Goal: Transaction & Acquisition: Purchase product/service

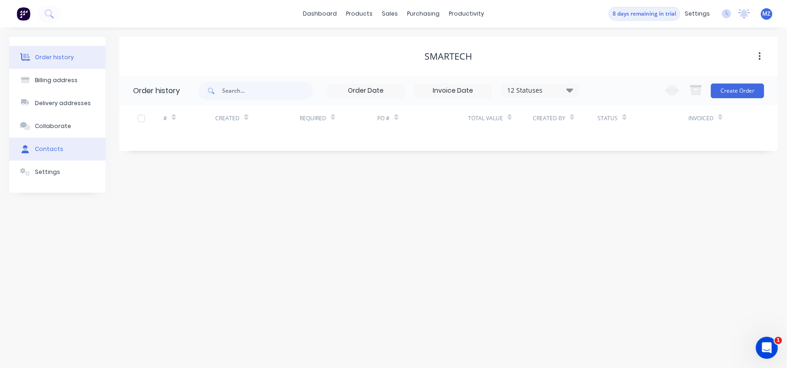
click at [61, 145] on button "Contacts" at bounding box center [57, 149] width 96 height 23
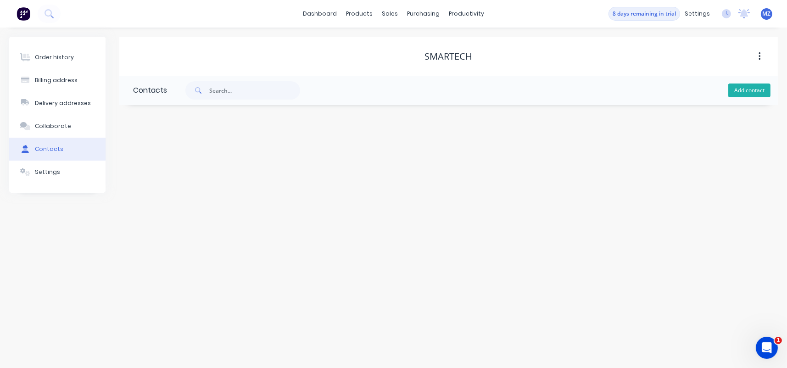
click at [752, 86] on button "Add contact" at bounding box center [749, 91] width 42 height 14
select select "AU"
click at [204, 160] on input "text" at bounding box center [208, 158] width 150 height 14
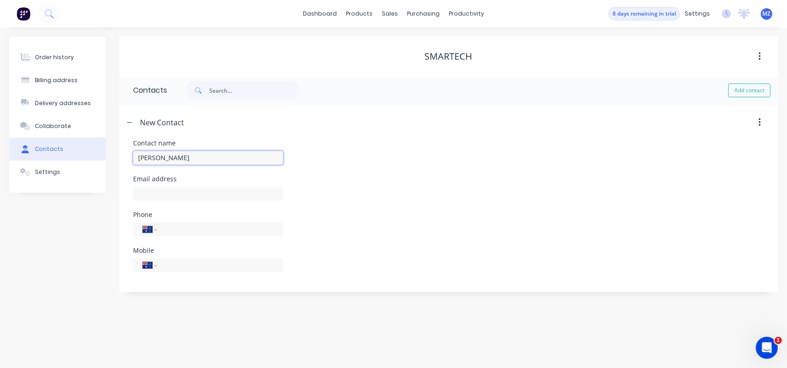
type input "[PERSON_NAME]"
select select "AU"
click at [161, 191] on input "text" at bounding box center [208, 194] width 150 height 14
paste input "[EMAIL_ADDRESS][DOMAIN_NAME]"
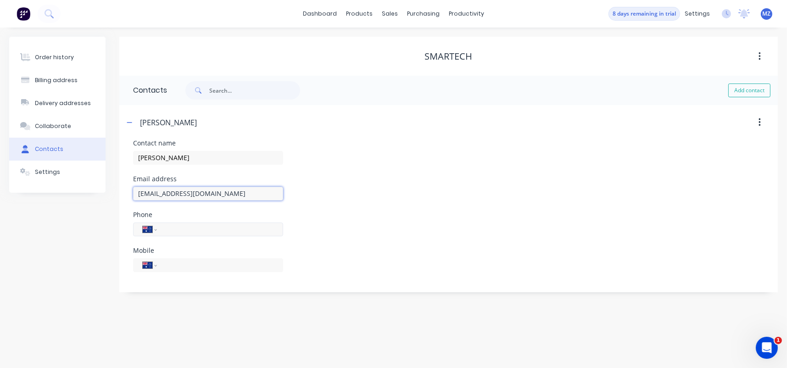
type input "[EMAIL_ADDRESS][DOMAIN_NAME]"
click at [173, 224] on input "tel" at bounding box center [218, 229] width 110 height 11
type input "[PHONE_NUMBER]"
click at [761, 120] on button "button" at bounding box center [760, 122] width 22 height 17
click at [659, 117] on div "Delete" at bounding box center [695, 122] width 163 height 17
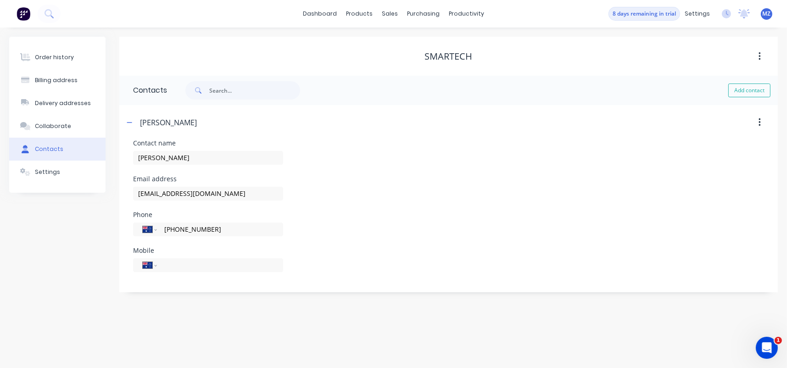
click at [757, 57] on button "button" at bounding box center [760, 56] width 22 height 17
click at [541, 80] on div "Add contact" at bounding box center [472, 90] width 611 height 29
click at [202, 310] on div "Order history Billing address Delivery addresses Collaborate Contacts Settings …" at bounding box center [393, 198] width 787 height 340
click at [394, 326] on div "Order history Billing address Delivery addresses Collaborate Contacts Settings …" at bounding box center [393, 198] width 787 height 340
click at [69, 124] on button "Collaborate" at bounding box center [57, 126] width 96 height 23
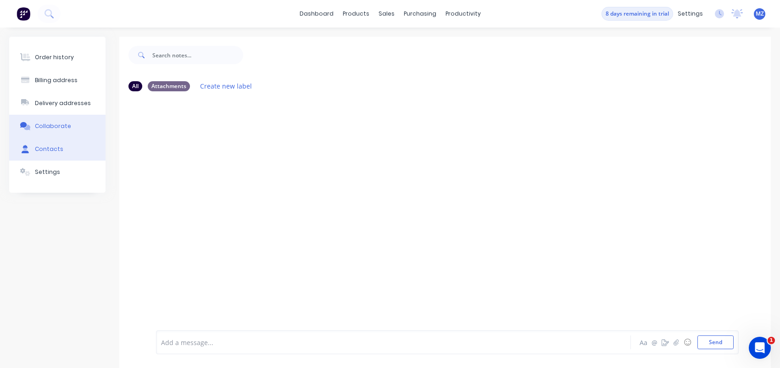
click at [62, 145] on button "Contacts" at bounding box center [57, 149] width 96 height 23
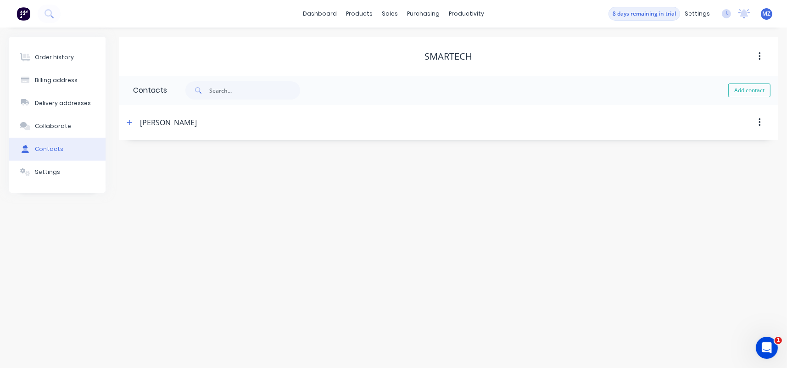
click at [163, 120] on div "[PERSON_NAME]" at bounding box center [168, 122] width 57 height 11
click at [131, 123] on icon "button" at bounding box center [130, 122] width 6 height 6
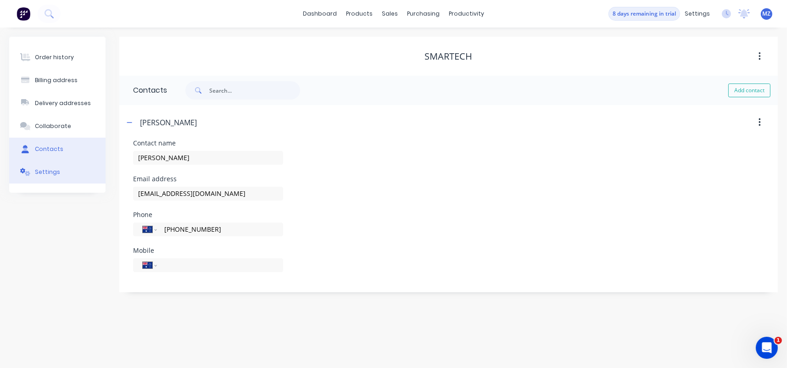
click at [51, 169] on div "Settings" at bounding box center [47, 172] width 25 height 8
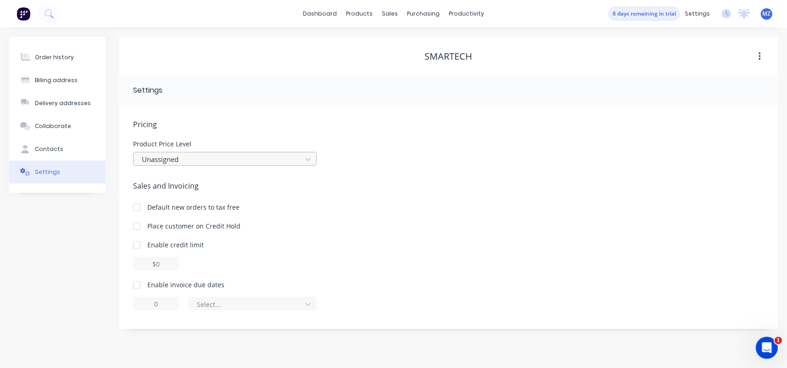
click at [201, 154] on div at bounding box center [219, 159] width 156 height 11
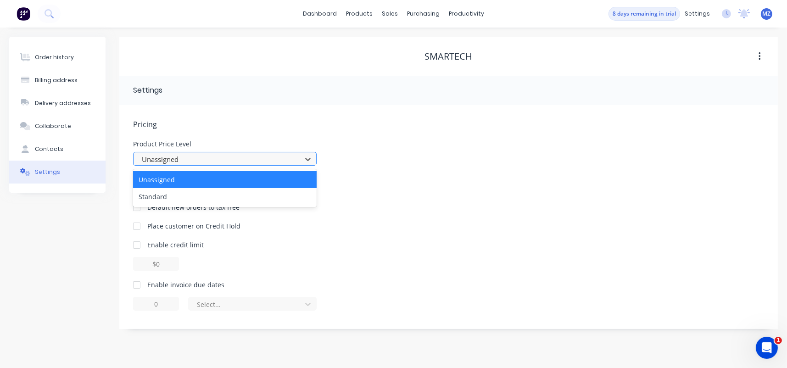
click at [201, 154] on div at bounding box center [219, 159] width 156 height 11
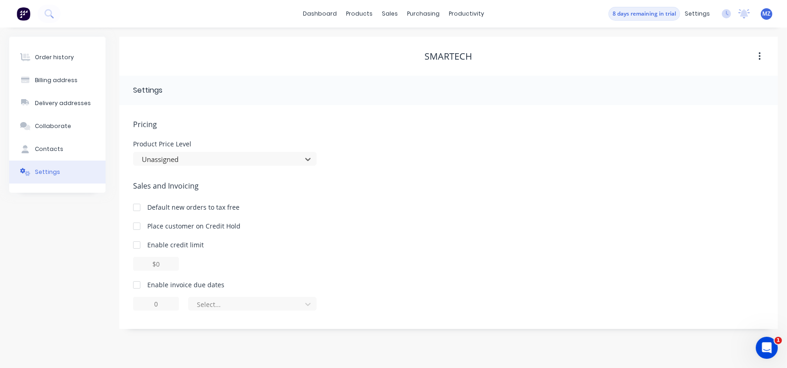
click at [135, 282] on div at bounding box center [137, 285] width 18 height 18
type input "1"
click at [214, 302] on div "of the current month" at bounding box center [252, 304] width 128 height 14
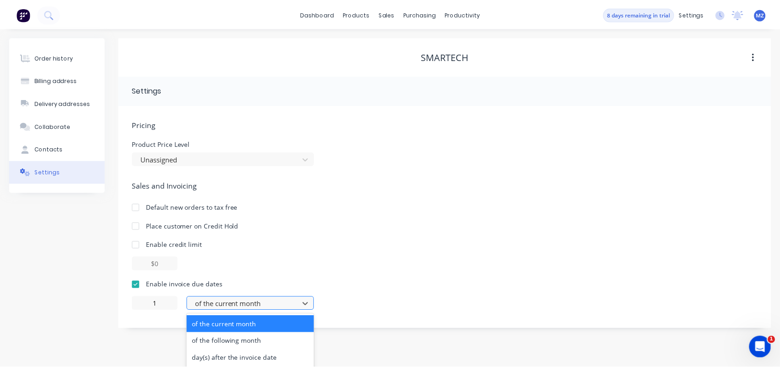
scroll to position [18, 0]
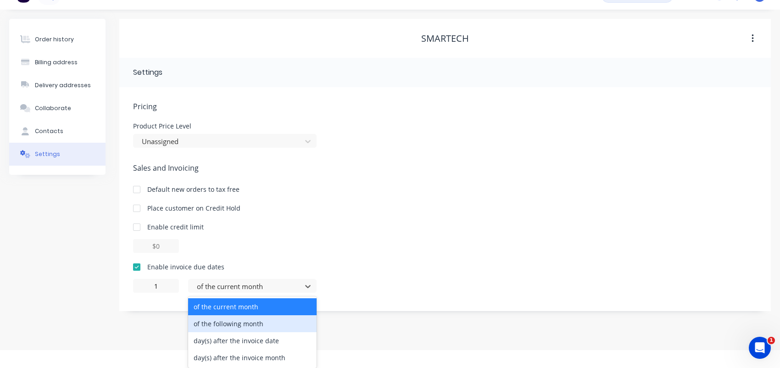
click at [257, 319] on div "of the following month" at bounding box center [252, 323] width 128 height 17
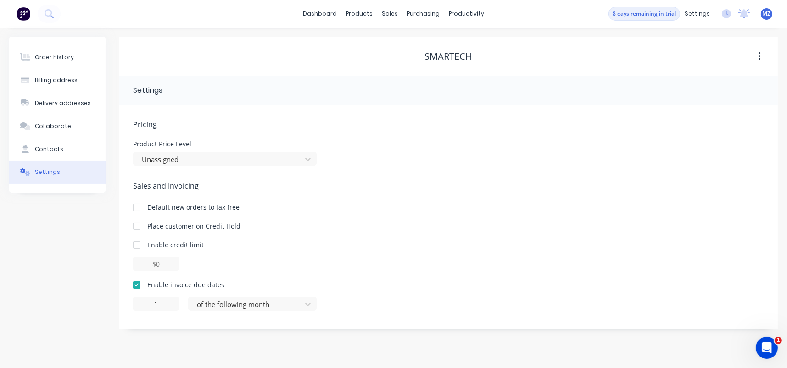
click at [107, 315] on div "Order history Billing address Delivery addresses Collaborate Contacts Settings …" at bounding box center [393, 183] width 769 height 292
click at [71, 122] on button "Collaborate" at bounding box center [57, 126] width 96 height 23
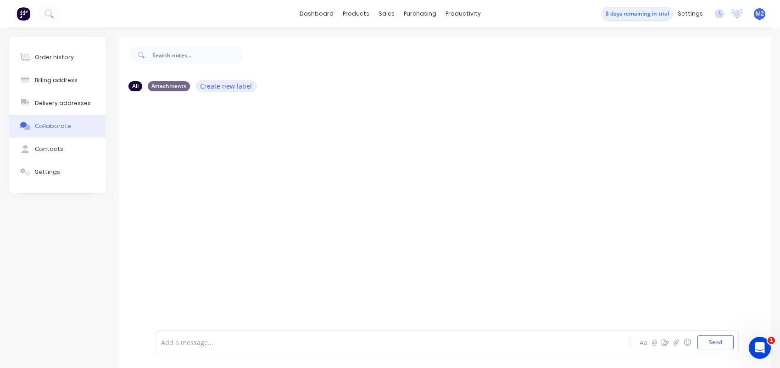
click at [212, 86] on button "Create new label" at bounding box center [225, 86] width 61 height 12
click at [195, 134] on div at bounding box center [445, 213] width 652 height 229
click at [75, 104] on div "Delivery addresses" at bounding box center [63, 103] width 56 height 8
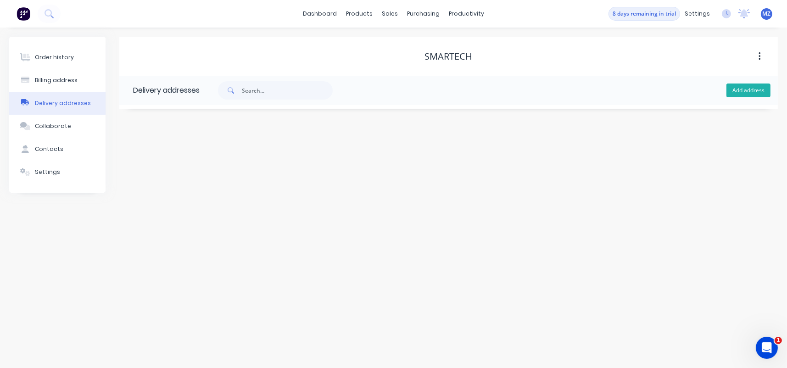
click at [752, 87] on button "Add address" at bounding box center [748, 91] width 44 height 14
click at [158, 158] on input "text" at bounding box center [215, 158] width 150 height 14
paste input "[STREET_ADDRESS]"
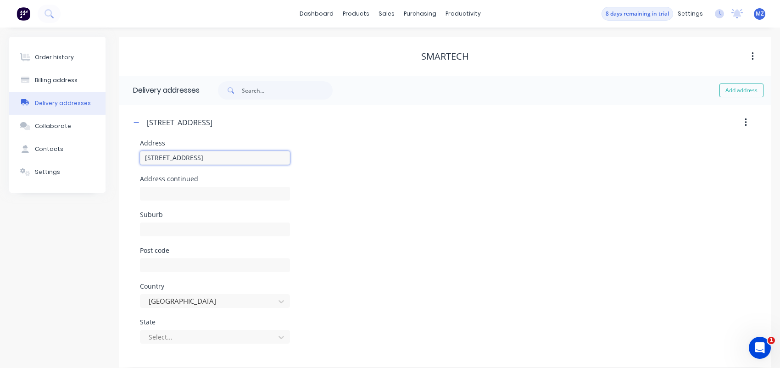
type input "[STREET_ADDRESS]"
click at [394, 221] on div "Suburb" at bounding box center [445, 230] width 610 height 36
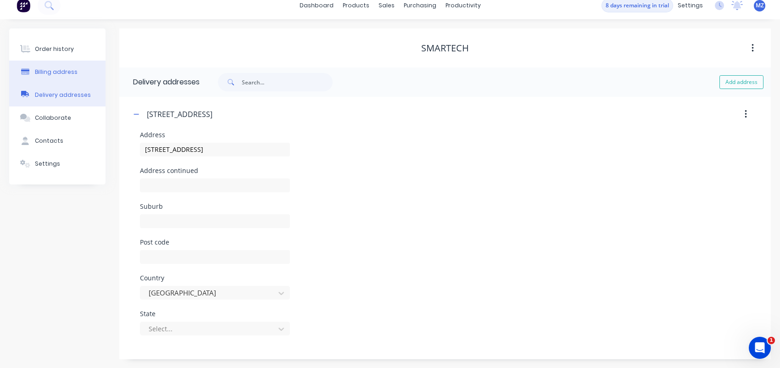
click at [54, 72] on div "Billing address" at bounding box center [56, 72] width 43 height 8
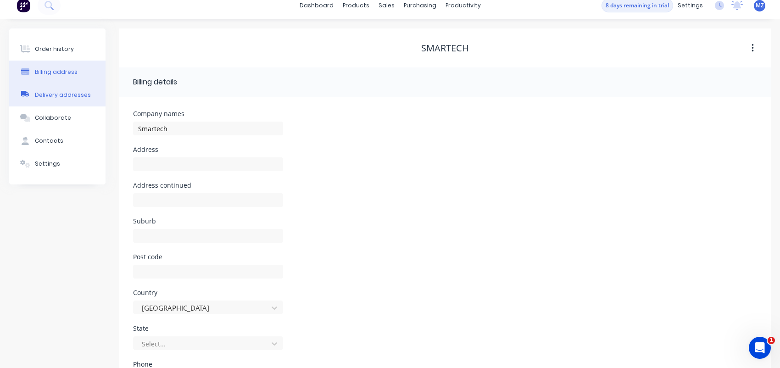
click at [54, 99] on button "Delivery addresses" at bounding box center [57, 95] width 96 height 23
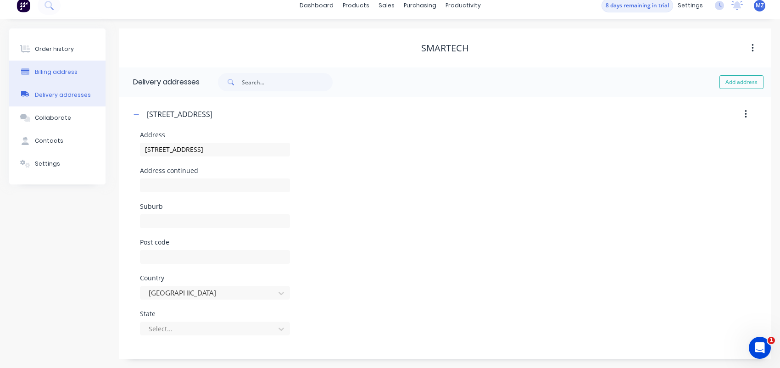
click at [56, 67] on button "Billing address" at bounding box center [57, 72] width 96 height 23
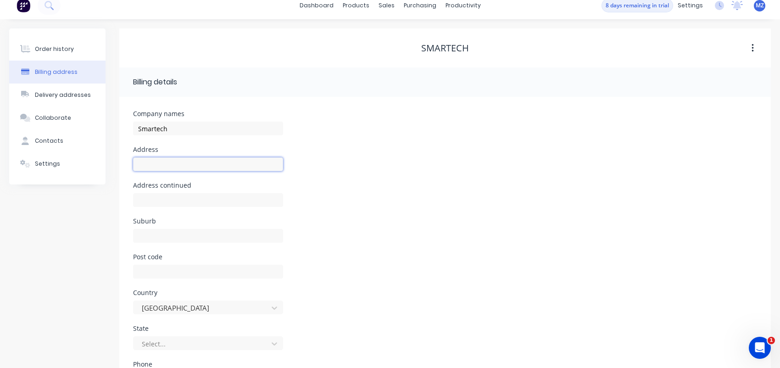
click at [179, 161] on input "text" at bounding box center [208, 164] width 150 height 14
paste input "[STREET_ADDRESS]"
type input "[STREET_ADDRESS]"
drag, startPoint x: 67, startPoint y: 207, endPoint x: 60, endPoint y: 160, distance: 47.8
click at [67, 201] on div "Order history Billing address Delivery addresses Collaborate Contacts Settings" at bounding box center [57, 234] width 96 height 413
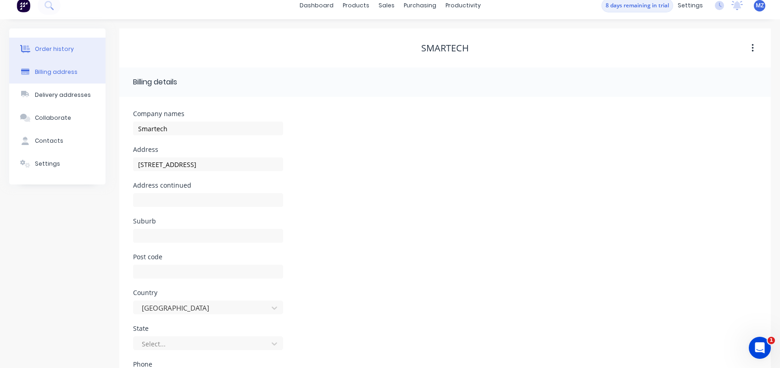
click at [61, 55] on button "Order history" at bounding box center [57, 49] width 96 height 23
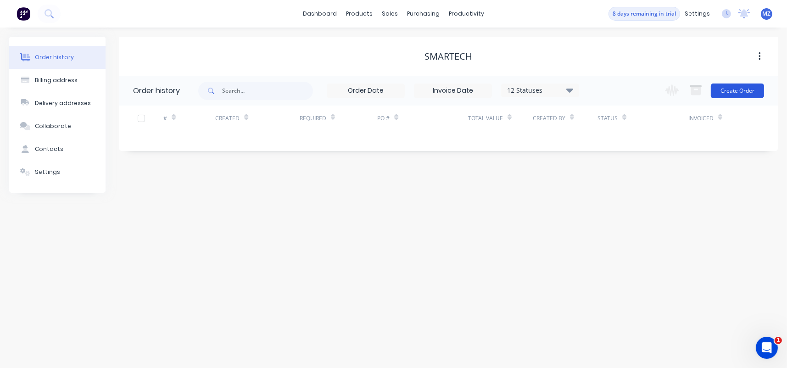
click at [752, 89] on button "Create Order" at bounding box center [737, 91] width 53 height 15
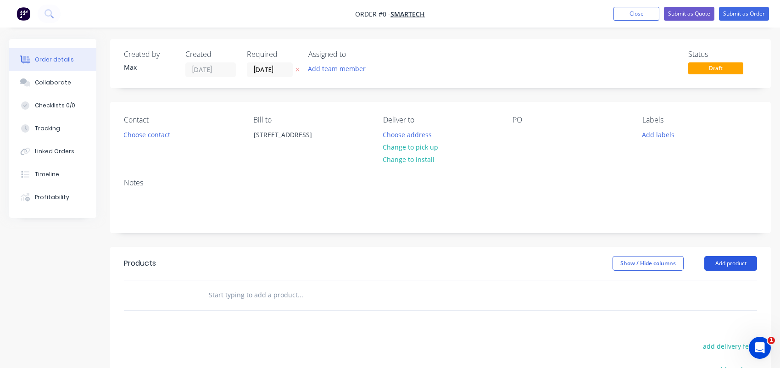
click at [715, 265] on button "Add product" at bounding box center [730, 263] width 53 height 15
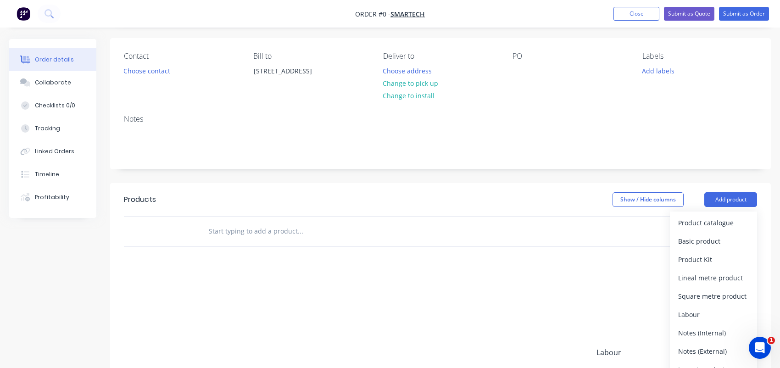
scroll to position [138, 0]
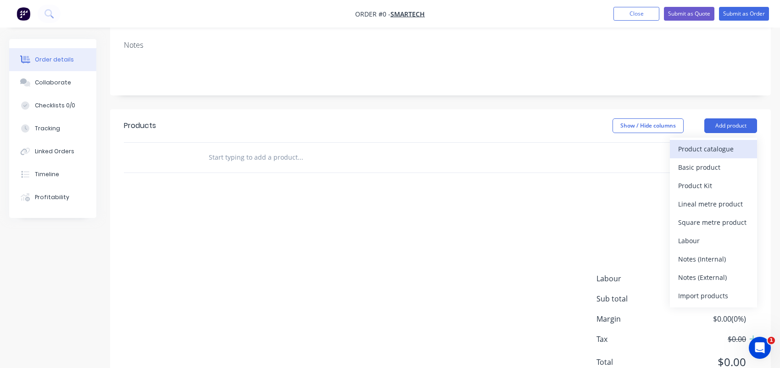
click at [694, 151] on div "Product catalogue" at bounding box center [713, 148] width 71 height 13
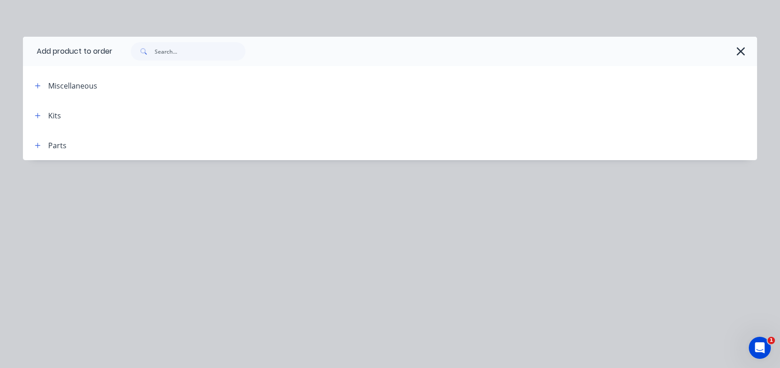
click at [73, 89] on div "Miscellaneous" at bounding box center [72, 85] width 49 height 11
click at [35, 86] on icon "button" at bounding box center [38, 86] width 6 height 6
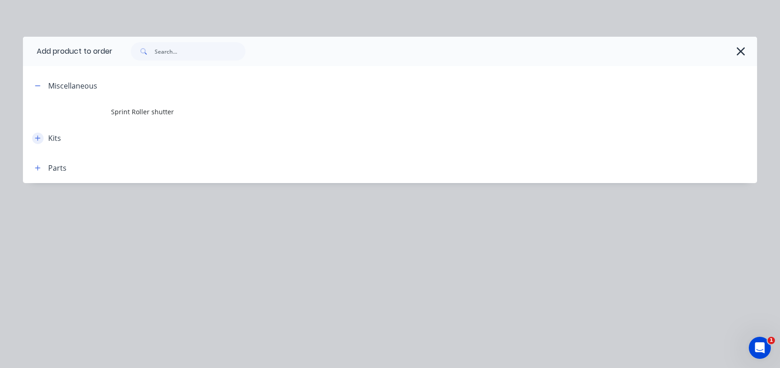
click at [36, 135] on icon "button" at bounding box center [38, 138] width 6 height 6
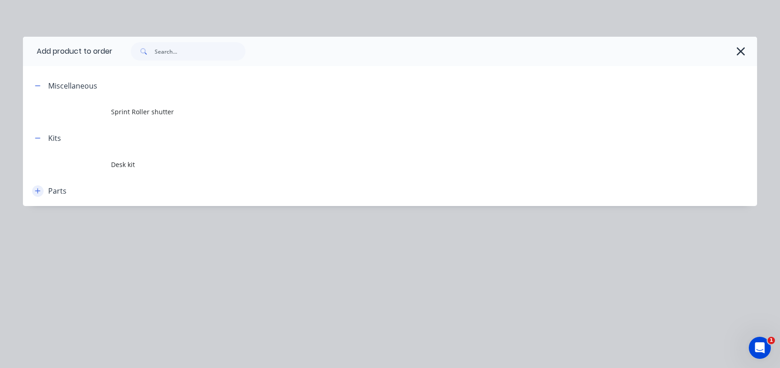
click at [34, 191] on button "button" at bounding box center [37, 190] width 11 height 11
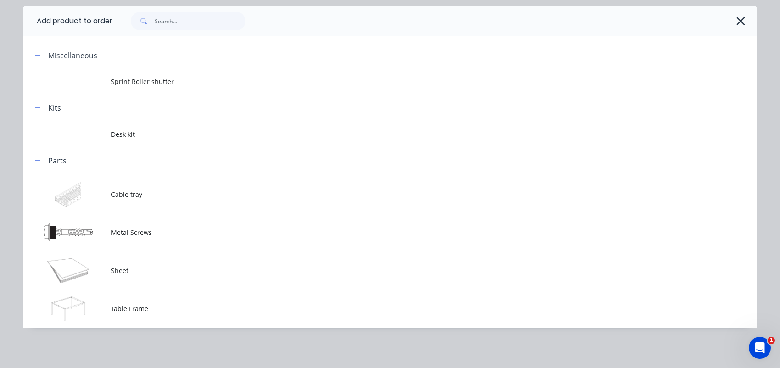
scroll to position [0, 0]
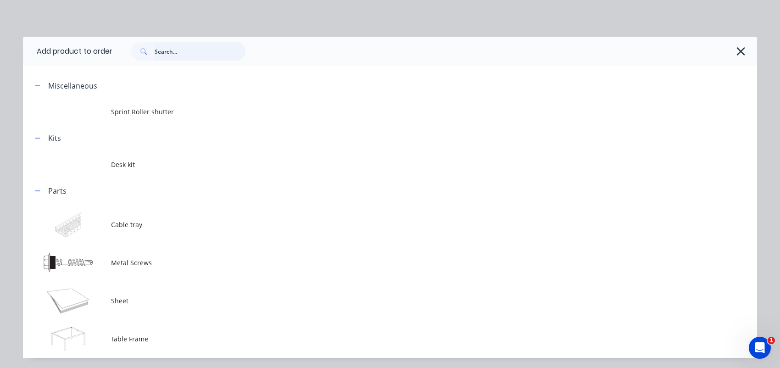
click at [169, 53] on input "text" at bounding box center [200, 51] width 91 height 18
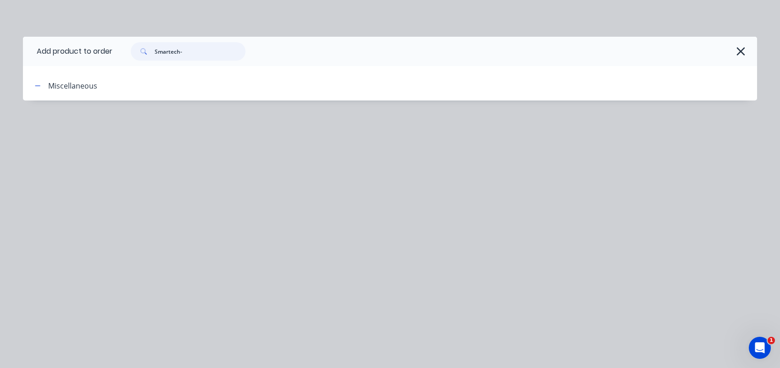
click at [228, 49] on input "Smartech-" at bounding box center [200, 51] width 91 height 18
type input "Smartech-50x50 End Cap"
click at [80, 84] on div "Miscellaneous" at bounding box center [72, 85] width 49 height 11
click at [39, 87] on icon "button" at bounding box center [38, 86] width 6 height 6
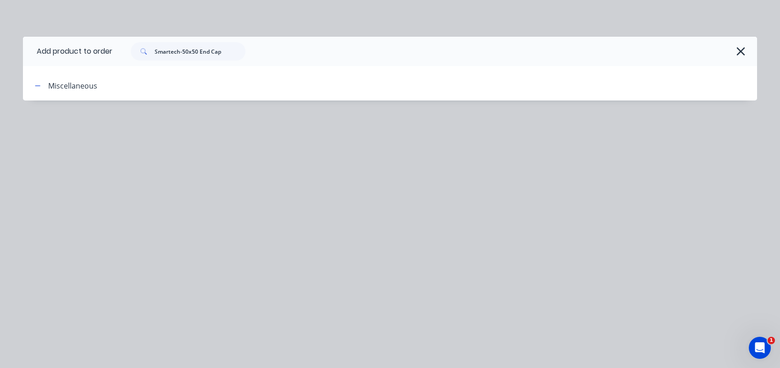
click at [74, 87] on div "Miscellaneous" at bounding box center [72, 85] width 49 height 11
click at [740, 50] on icon "button" at bounding box center [740, 51] width 8 height 8
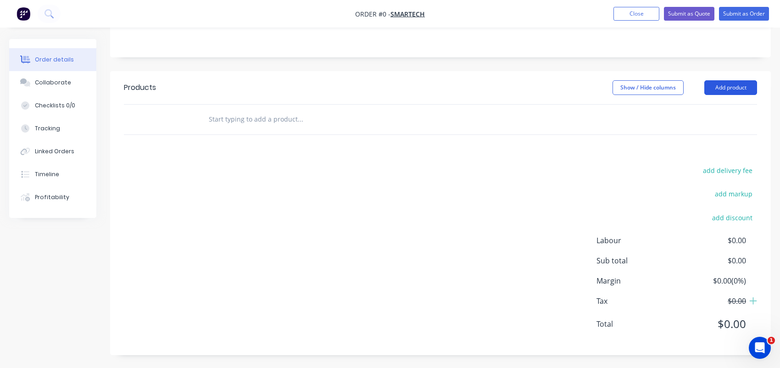
click at [719, 88] on button "Add product" at bounding box center [730, 87] width 53 height 15
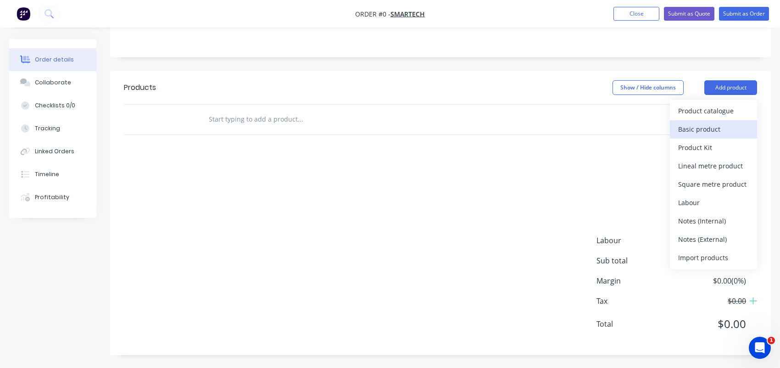
click at [730, 128] on div "Basic product" at bounding box center [713, 129] width 71 height 13
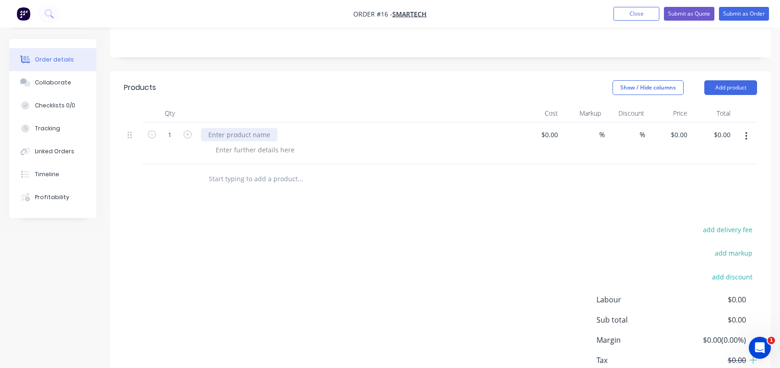
click at [254, 134] on div at bounding box center [239, 134] width 77 height 13
click at [237, 132] on div at bounding box center [239, 134] width 77 height 13
paste div
click at [258, 134] on div "Smartech-50x50 End Cap" at bounding box center [247, 134] width 92 height 13
click at [248, 148] on div at bounding box center [255, 149] width 94 height 13
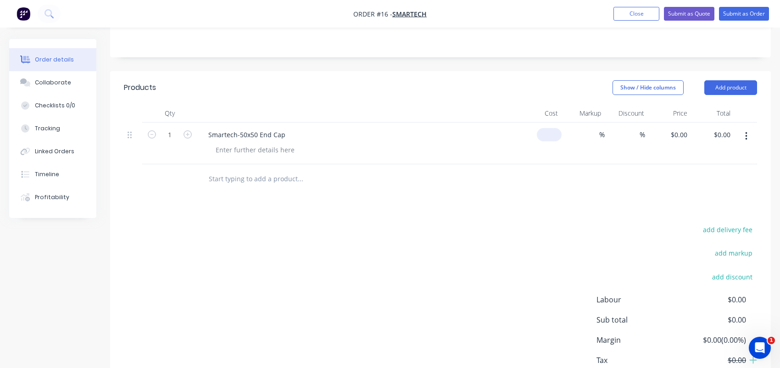
click at [557, 137] on input at bounding box center [551, 134] width 21 height 13
type input "$1.50"
click at [547, 200] on div "Products Show / Hide columns Add product Qty Cost Markup Discount Price Total 1…" at bounding box center [440, 242] width 661 height 343
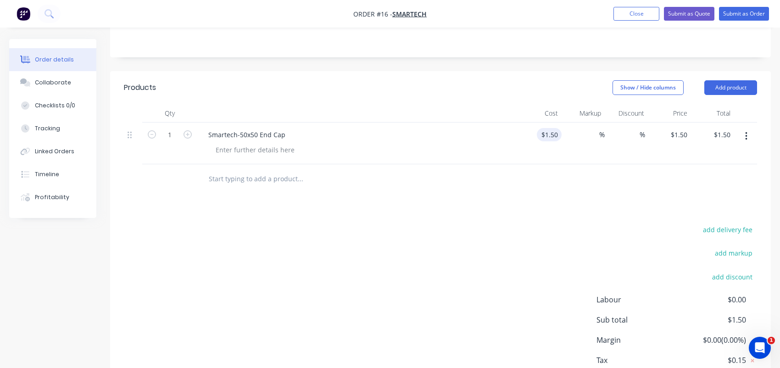
type input "1.5"
click at [552, 133] on input "1.5" at bounding box center [551, 134] width 21 height 13
type input "$0.00"
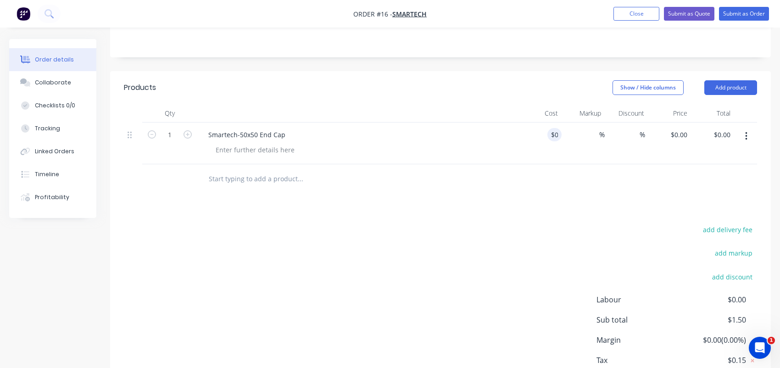
click at [384, 214] on div "Products Show / Hide columns Add product Qty Cost Markup Discount Price Total 1…" at bounding box center [440, 242] width 661 height 343
click at [741, 86] on button "Add product" at bounding box center [730, 87] width 53 height 15
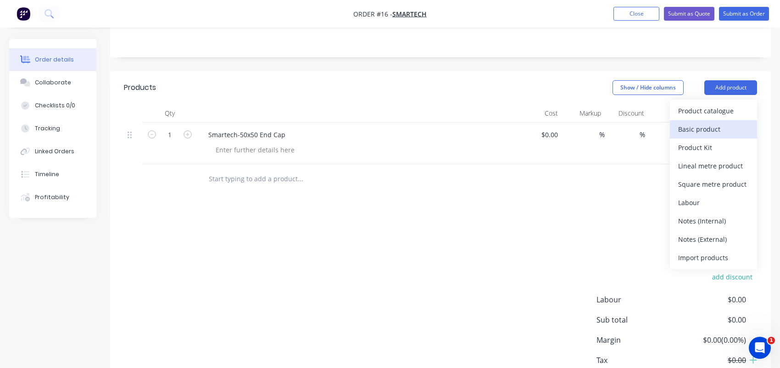
click at [725, 126] on div "Basic product" at bounding box center [713, 129] width 71 height 13
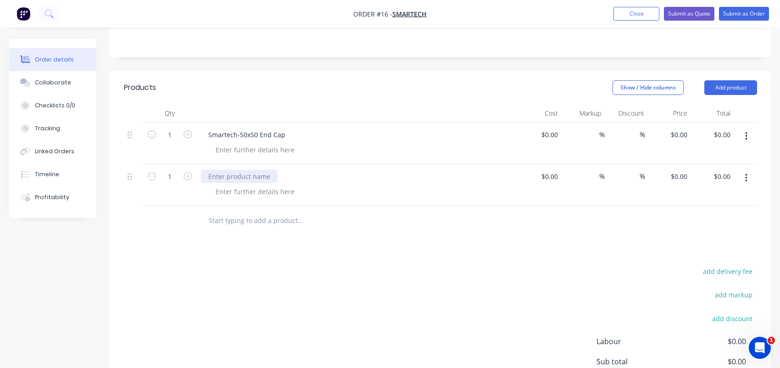
click at [253, 175] on div at bounding box center [239, 176] width 77 height 13
click at [245, 190] on div at bounding box center [255, 191] width 94 height 13
click at [250, 174] on div "Smartech- 150" at bounding box center [230, 176] width 59 height 13
click at [261, 189] on div at bounding box center [255, 191] width 94 height 13
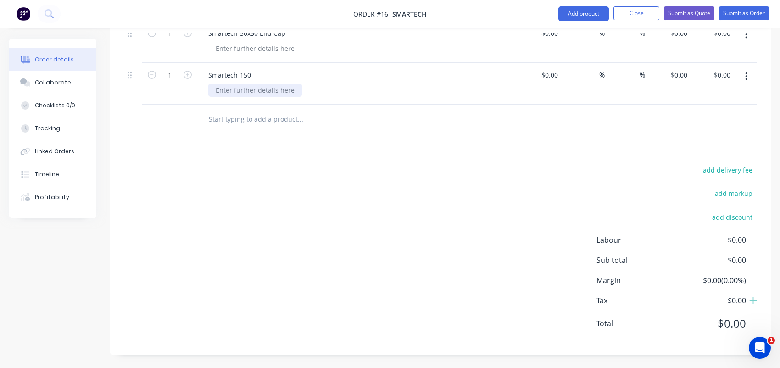
click at [229, 93] on div at bounding box center [255, 90] width 94 height 13
click at [326, 154] on div "Products Show / Hide columns Add product Qty Cost Markup Discount Price Total 1…" at bounding box center [440, 162] width 661 height 385
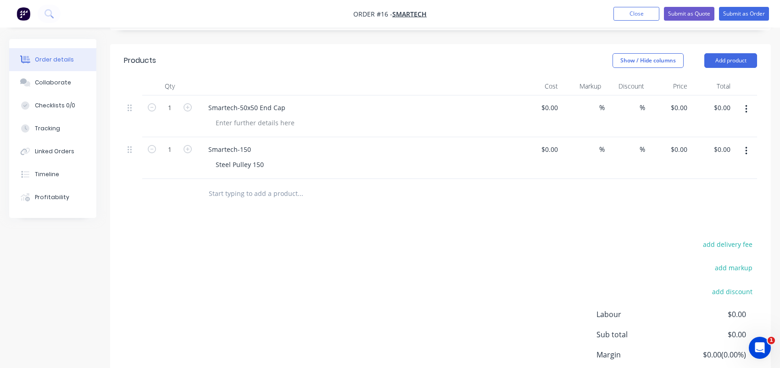
scroll to position [139, 0]
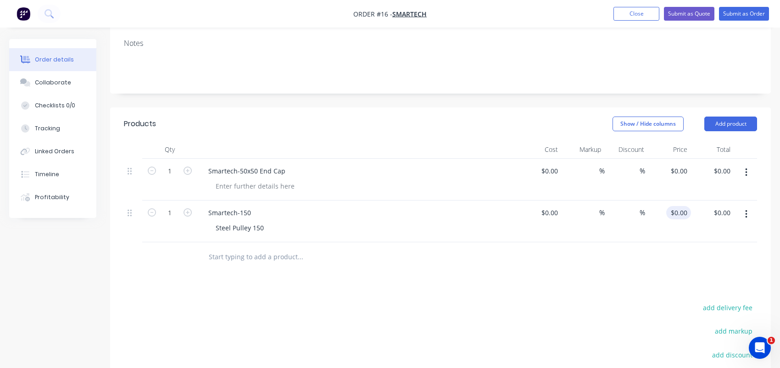
type input "0"
click at [681, 213] on input "0" at bounding box center [685, 212] width 11 height 13
type input "0"
type input "$0.00"
click at [681, 170] on input "0" at bounding box center [685, 170] width 11 height 13
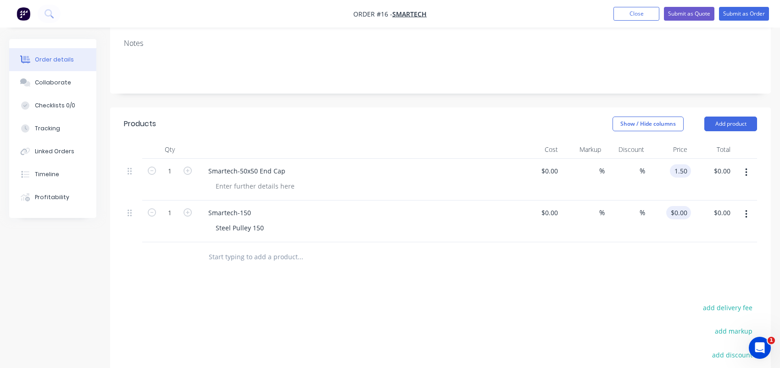
type input "$1.50"
click at [682, 209] on input "0" at bounding box center [680, 212] width 21 height 13
type input "$7.15"
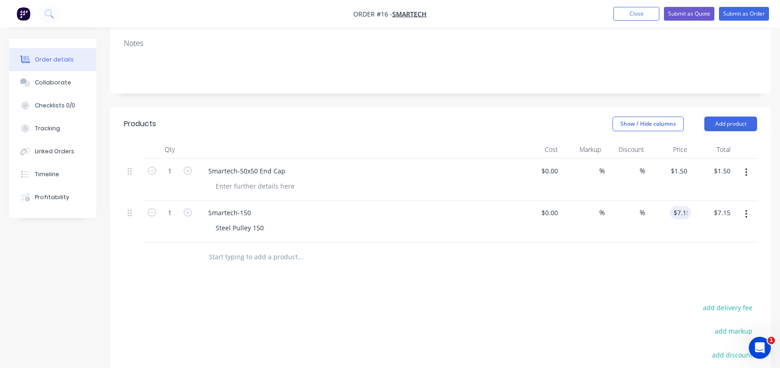
click at [459, 291] on div "Products Show / Hide columns Add product Qty Cost Markup Discount Price Total 1…" at bounding box center [440, 299] width 661 height 385
click at [735, 124] on button "Add product" at bounding box center [730, 124] width 53 height 15
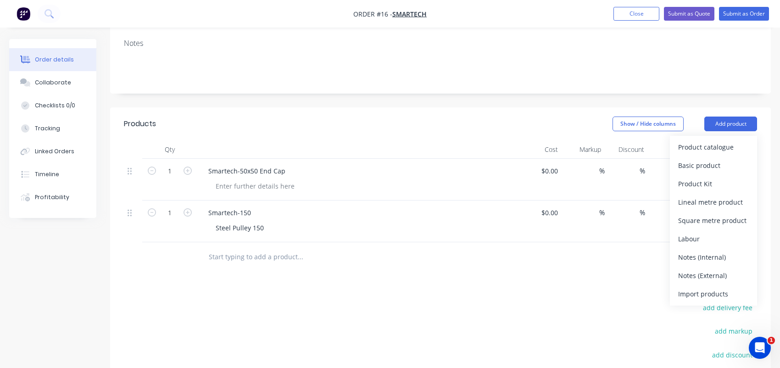
click at [728, 167] on div "Basic product" at bounding box center [713, 165] width 71 height 13
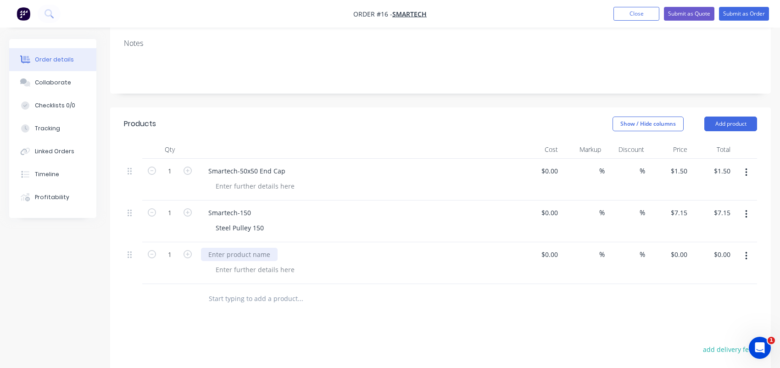
click at [229, 254] on div at bounding box center [239, 254] width 77 height 13
click at [233, 268] on div at bounding box center [255, 269] width 94 height 13
click at [248, 230] on div "Steel Pulley 150" at bounding box center [239, 227] width 63 height 13
copy div "Steel Pulley 150"
drag, startPoint x: 250, startPoint y: 264, endPoint x: 325, endPoint y: 242, distance: 78.4
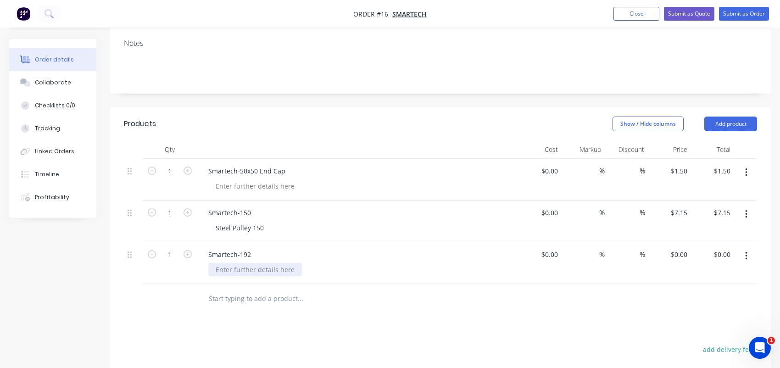
click at [249, 264] on div at bounding box center [255, 269] width 94 height 13
paste div
type input "$0.00"
type input "$7.15"
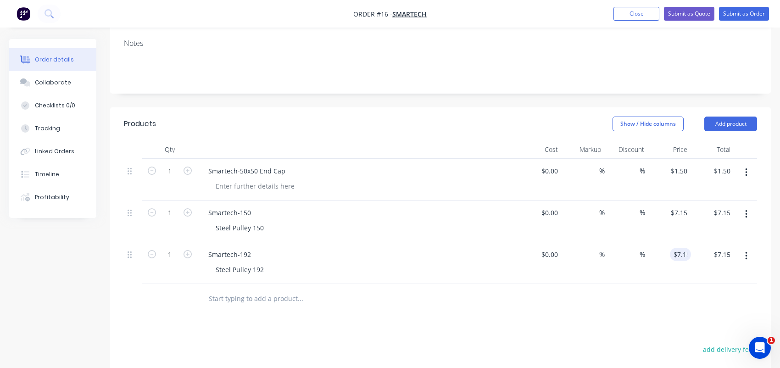
click at [489, 99] on div "Created by Max Created [DATE] Required [DATE] Assigned to Add team member Statu…" at bounding box center [440, 217] width 661 height 635
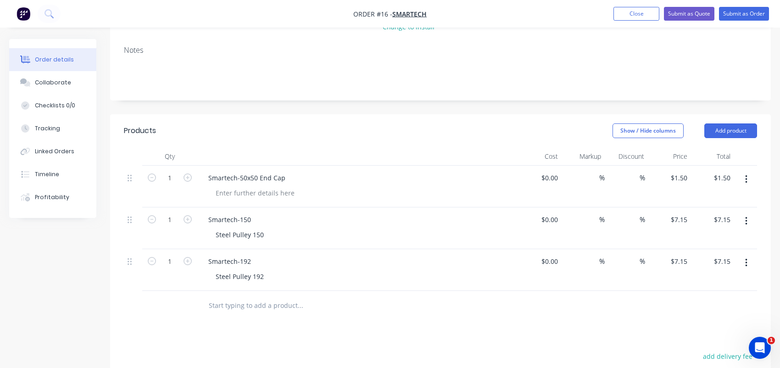
scroll to position [0, 0]
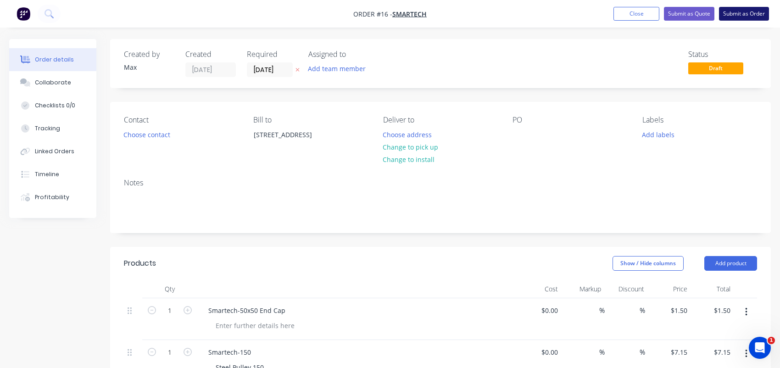
click at [732, 11] on button "Submit as Order" at bounding box center [744, 14] width 50 height 14
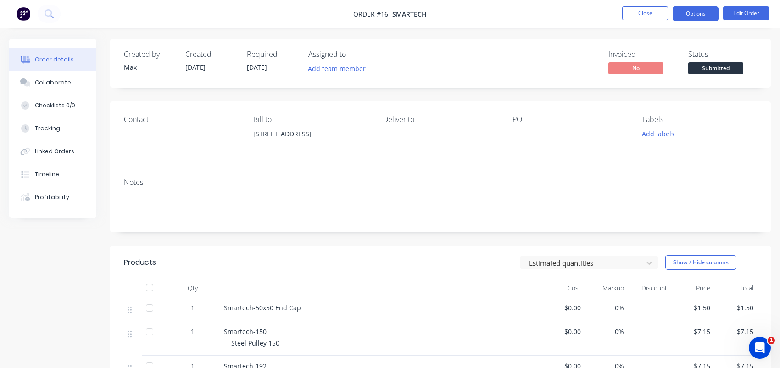
click at [678, 16] on button "Options" at bounding box center [696, 13] width 46 height 15
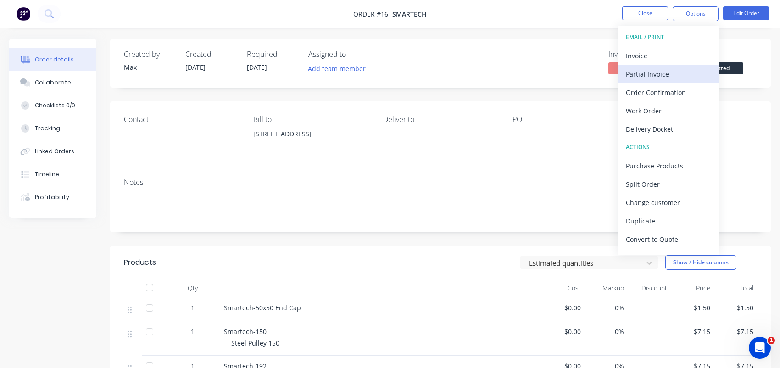
click at [670, 73] on div "Partial Invoice" at bounding box center [668, 73] width 84 height 13
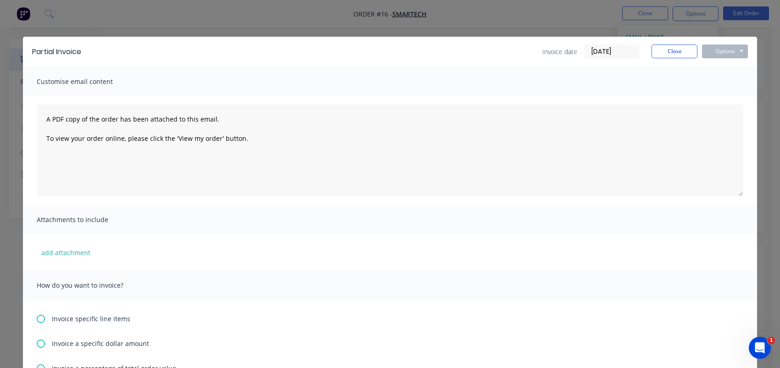
click at [93, 82] on span "Customise email content" at bounding box center [87, 81] width 101 height 13
click at [125, 86] on span "Customise email content" at bounding box center [87, 81] width 101 height 13
drag, startPoint x: 117, startPoint y: 78, endPoint x: 26, endPoint y: 78, distance: 90.9
click at [26, 78] on div "Customise email content" at bounding box center [390, 82] width 734 height 30
drag, startPoint x: 83, startPoint y: 52, endPoint x: 25, endPoint y: 52, distance: 57.4
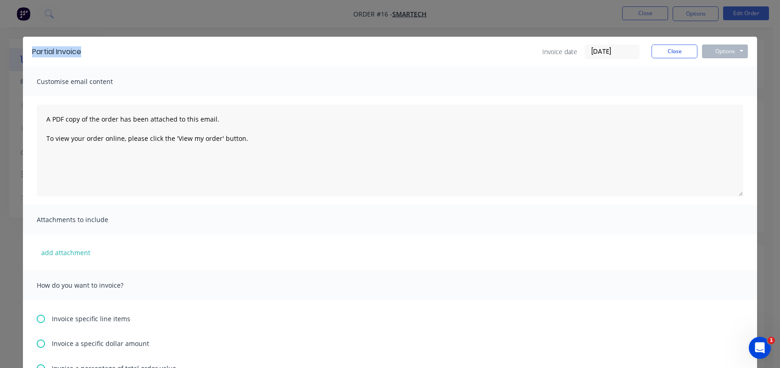
click at [25, 52] on div "Partial Invoice Invoice date [DATE] Close Options Preview Print Email" at bounding box center [390, 52] width 734 height 30
copy div "Partial Invoice"
click at [84, 75] on span "Customise email content" at bounding box center [87, 81] width 101 height 13
click at [82, 78] on span "Customise email content" at bounding box center [87, 81] width 101 height 13
drag, startPoint x: 117, startPoint y: 80, endPoint x: 7, endPoint y: 80, distance: 109.7
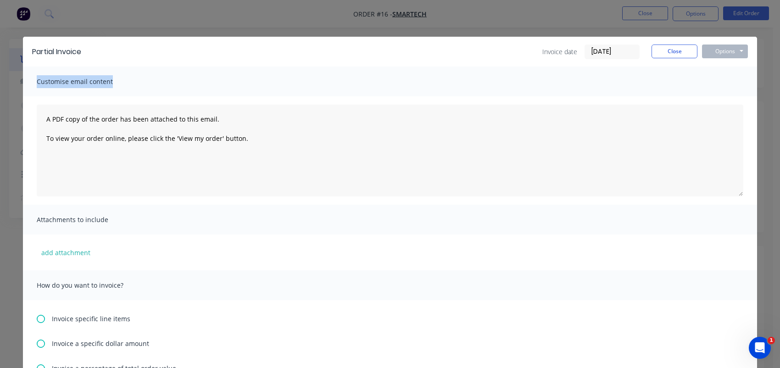
click at [7, 80] on div "Partial Invoice Invoice date [DATE] Close Options Preview Print Email Customise…" at bounding box center [390, 184] width 780 height 368
click at [182, 134] on textarea "A PDF copy of the order has been attached to this email. To view your order onl…" at bounding box center [390, 151] width 707 height 92
click at [107, 124] on textarea "A PDF copy of the order has been attached to this email. To view your order onl…" at bounding box center [390, 151] width 707 height 92
paste textarea "Dear [Client’s Name], Please find attached the Partial Invoice for the works ca…"
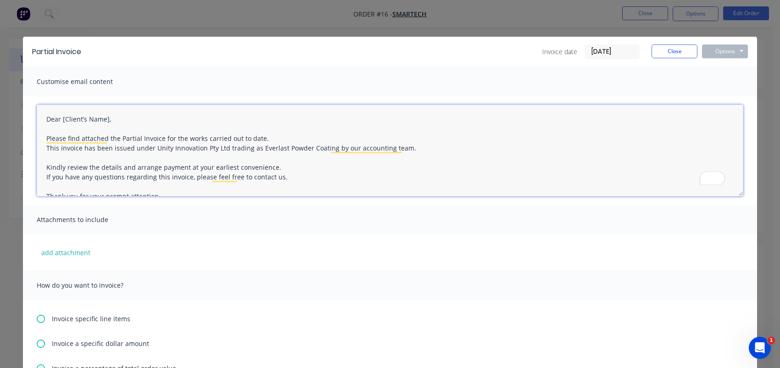
click at [105, 120] on textarea "Dear [Client’s Name], Please find attached the Partial Invoice for the works ca…" at bounding box center [390, 151] width 707 height 92
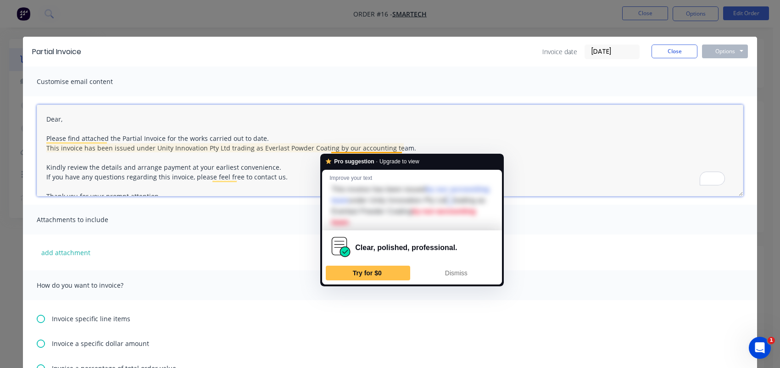
click at [344, 147] on textarea "Dear, Please find attached the Partial Invoice for the works carried out to dat…" at bounding box center [390, 151] width 707 height 92
click at [397, 146] on textarea "Dear, Please find attached the Partial Invoice for the works carried out to dat…" at bounding box center [390, 151] width 707 height 92
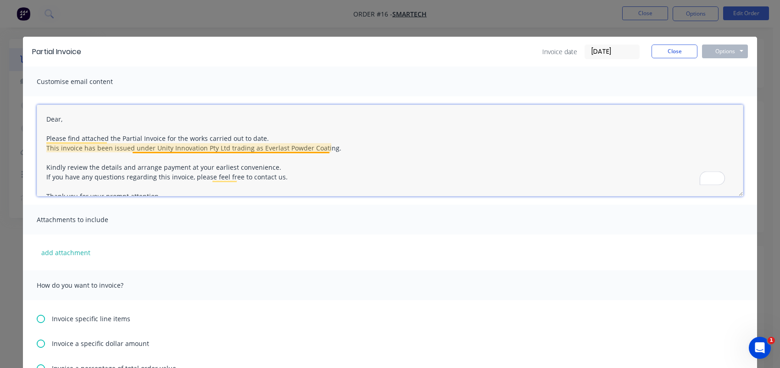
click at [169, 150] on textarea "Dear, Please find attached the Partial Invoice for the works carried out to dat…" at bounding box center [390, 151] width 707 height 92
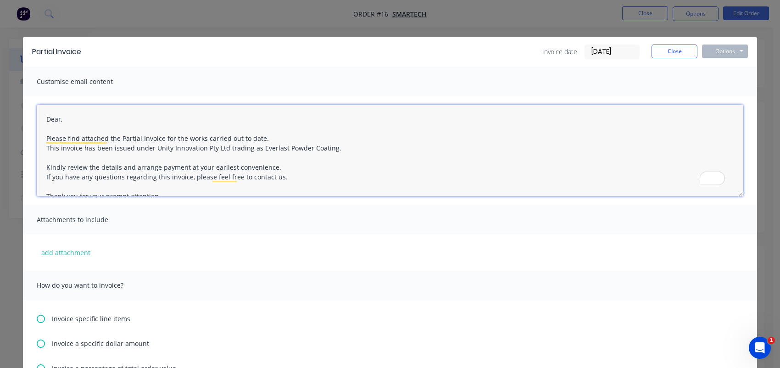
click at [137, 151] on textarea "Dear, Please find attached the Partial Invoice for the works carried out to dat…" at bounding box center [390, 151] width 707 height 92
click at [137, 148] on textarea "Dear, Please find attached the Partial Invoice for the works carried out to dat…" at bounding box center [390, 151] width 707 height 92
click at [131, 166] on textarea "Dear, Please find attached the Partial Invoice for the works carried out to dat…" at bounding box center [390, 151] width 707 height 92
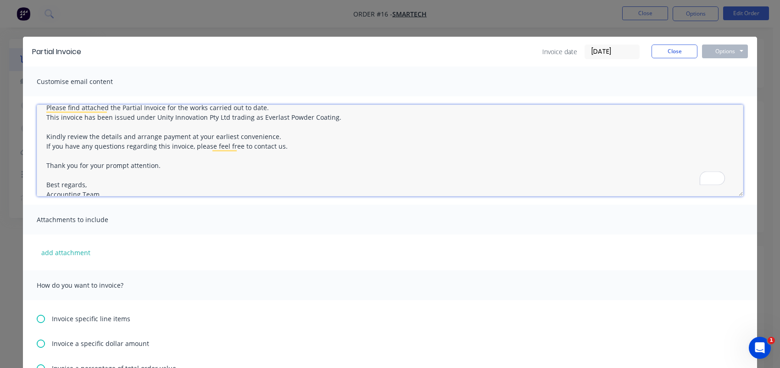
scroll to position [46, 0]
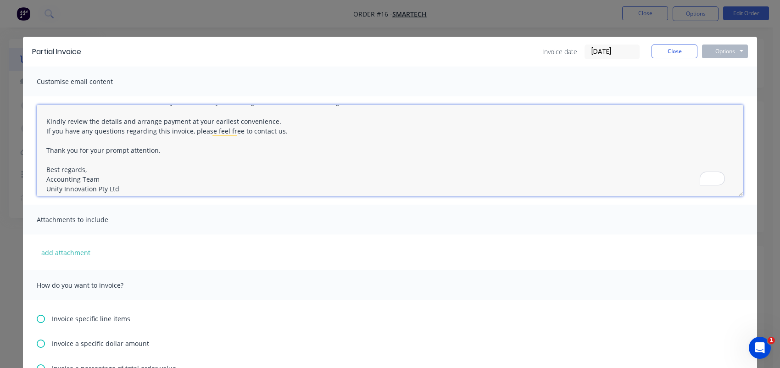
click at [183, 122] on textarea "Dear, Please find attached the Partial Invoice for the works carried out to dat…" at bounding box center [390, 151] width 707 height 92
click at [285, 131] on textarea "Dear, Please find attached the Partial Invoice for the works carried out to dat…" at bounding box center [390, 151] width 707 height 92
paste textarea "Bank Details: [Insert Bank Name] [Insert BSB / Account Number] [Insert Referenc…"
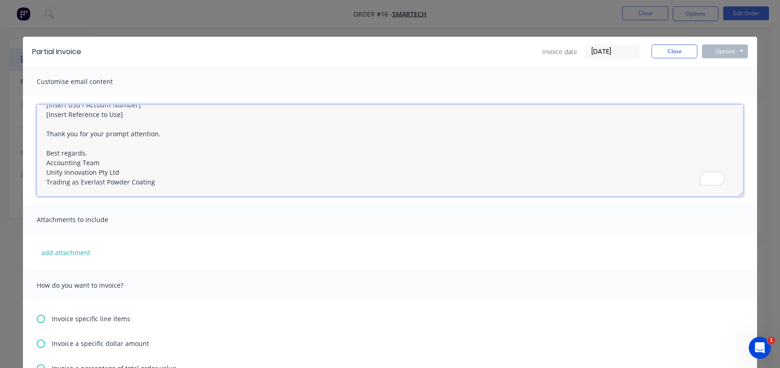
type textarea "Dear, Please find attached the Partial Invoice for the works carried out to dat…"
click at [75, 217] on span "Attachments to include" at bounding box center [87, 219] width 101 height 13
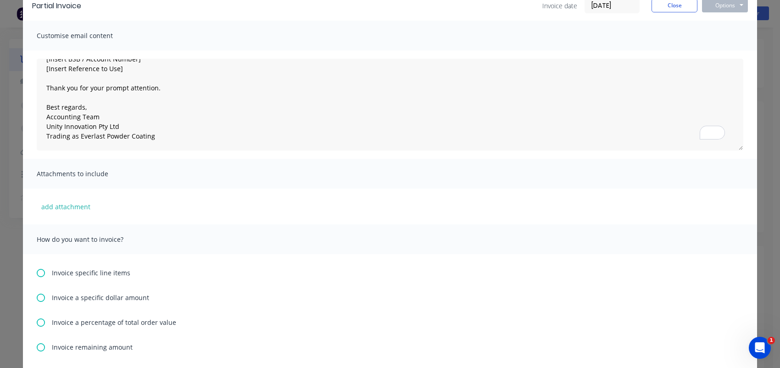
scroll to position [138, 0]
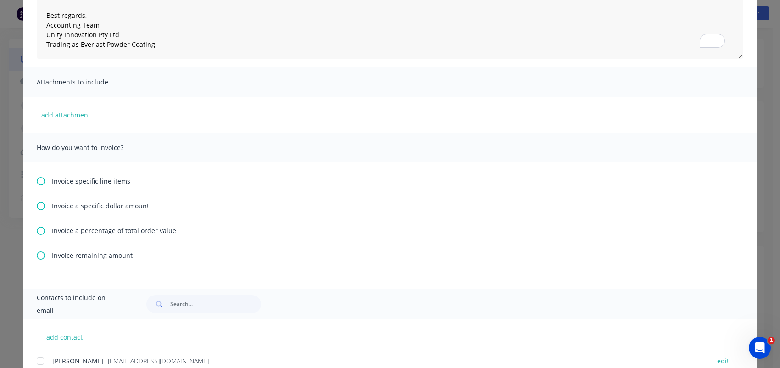
click at [39, 182] on icon at bounding box center [41, 181] width 8 height 8
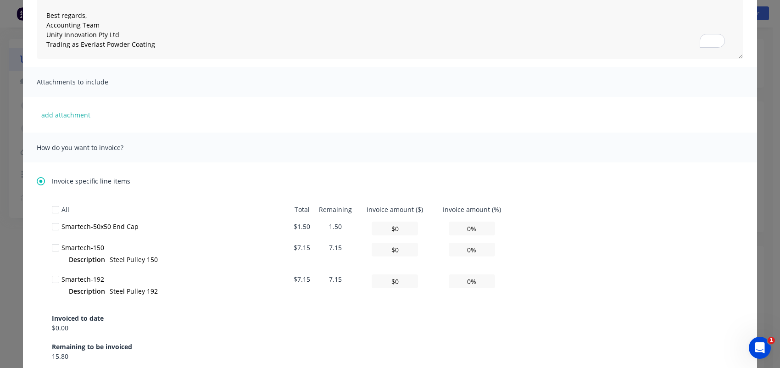
click at [53, 248] on div at bounding box center [55, 248] width 18 height 18
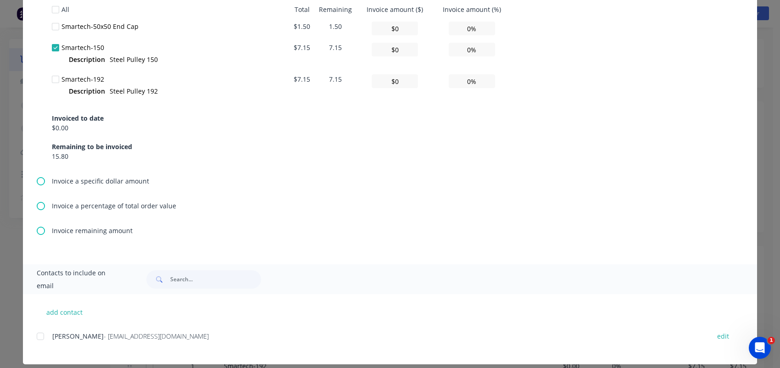
scroll to position [347, 0]
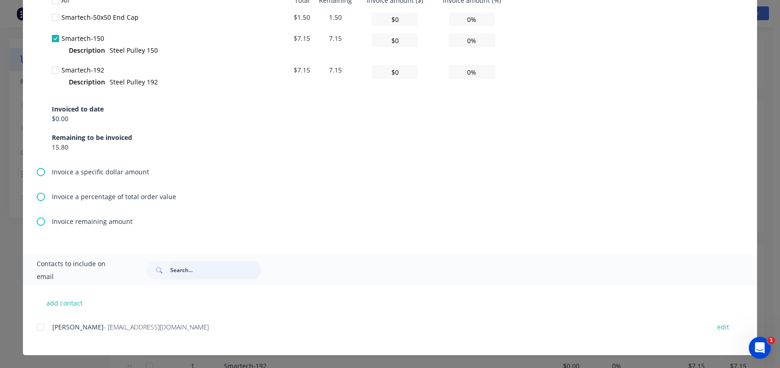
click at [195, 270] on input "text" at bounding box center [215, 270] width 91 height 18
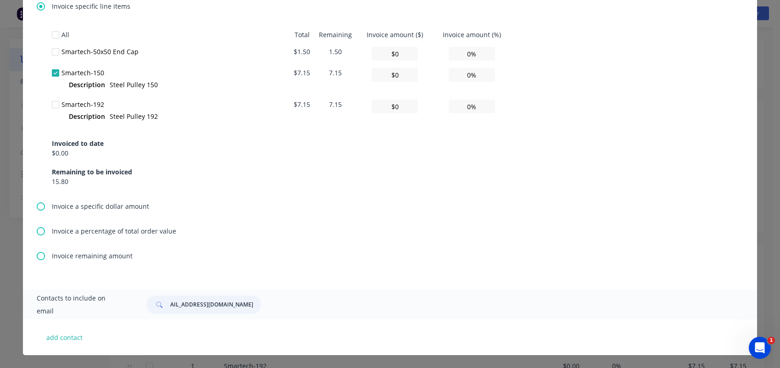
scroll to position [312, 0]
type input "[EMAIL_ADDRESS][DOMAIN_NAME]"
click at [67, 332] on button "add contact" at bounding box center [64, 337] width 55 height 14
select select "AU"
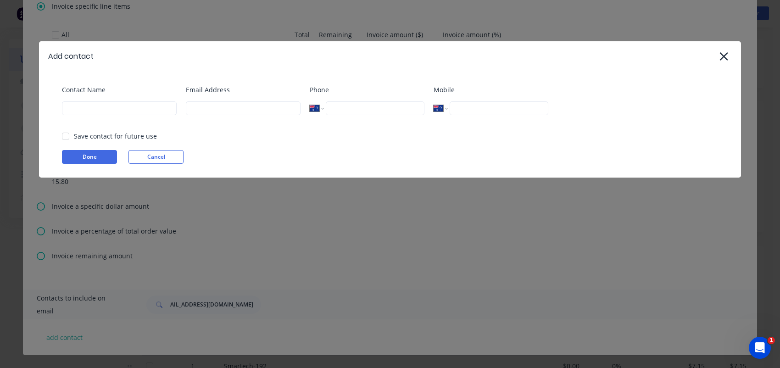
scroll to position [0, 0]
click at [117, 109] on input at bounding box center [119, 108] width 115 height 14
click at [727, 53] on icon at bounding box center [724, 56] width 8 height 8
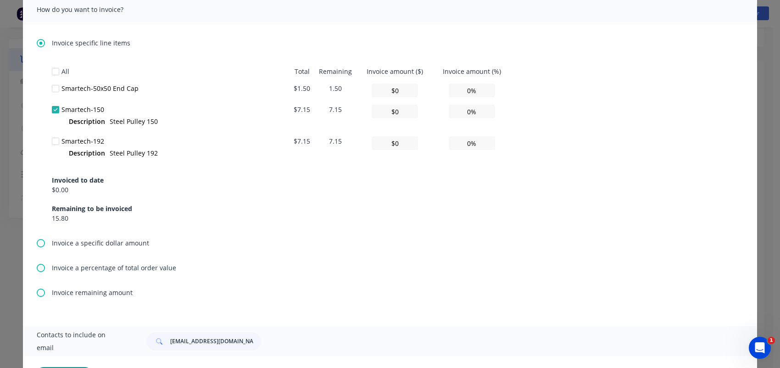
scroll to position [312, 0]
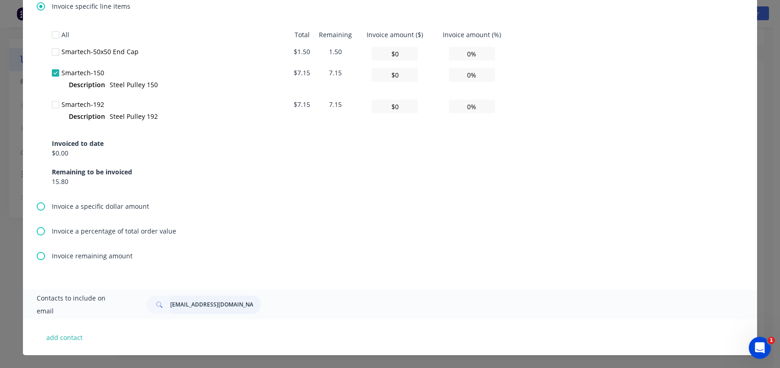
click at [179, 302] on input "[EMAIL_ADDRESS][DOMAIN_NAME]" at bounding box center [215, 304] width 91 height 18
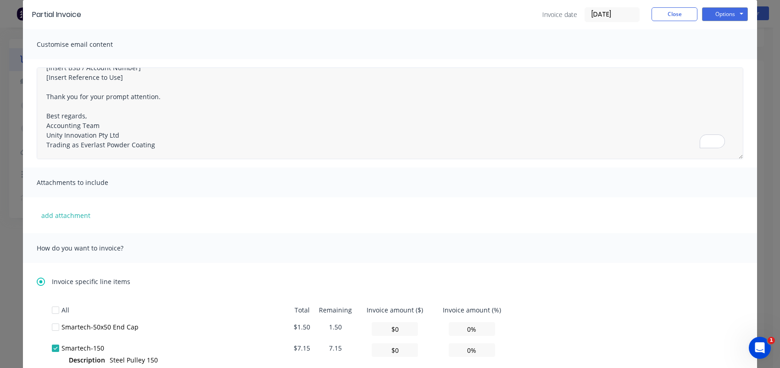
scroll to position [0, 0]
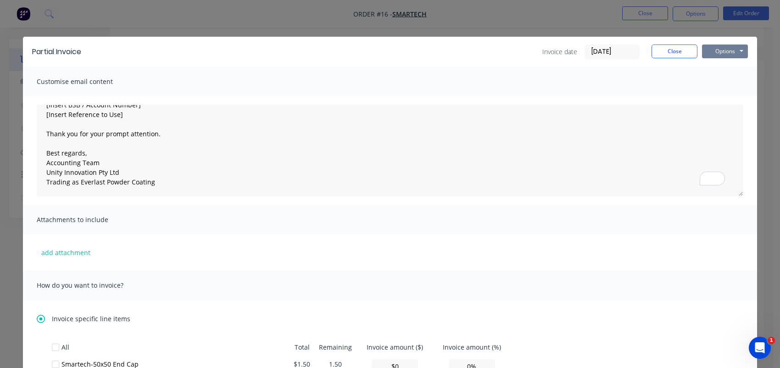
click at [731, 52] on button "Options" at bounding box center [725, 52] width 46 height 14
click at [744, 66] on button "Preview" at bounding box center [731, 67] width 59 height 15
click at [724, 46] on button "Options" at bounding box center [725, 52] width 46 height 14
click at [723, 63] on button "Preview" at bounding box center [731, 67] width 59 height 15
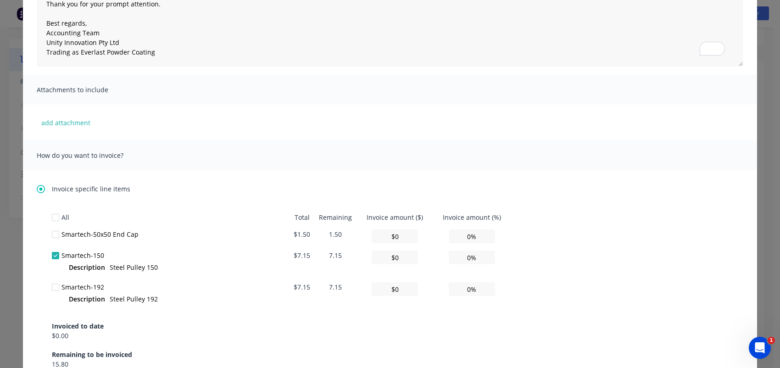
scroll to position [229, 0]
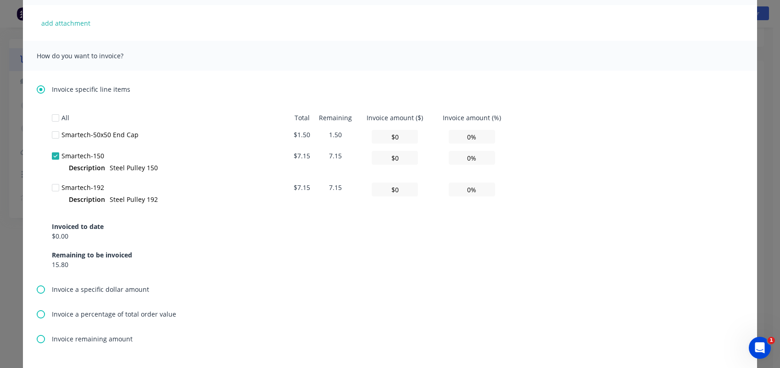
click at [51, 135] on div at bounding box center [55, 135] width 18 height 18
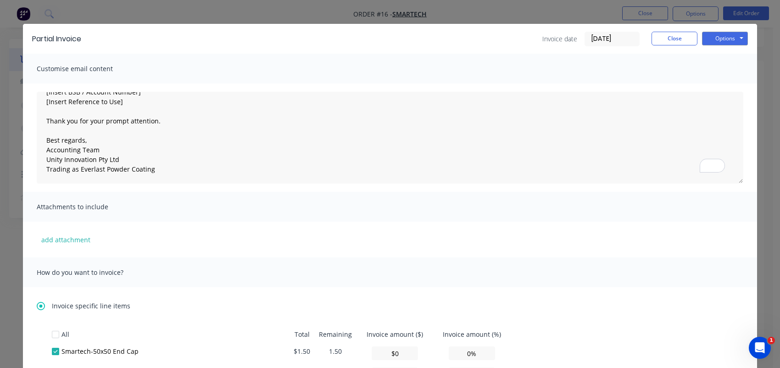
scroll to position [0, 0]
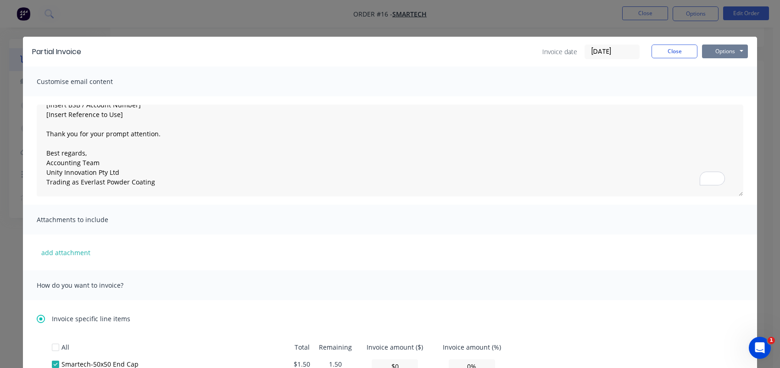
click at [714, 53] on button "Options" at bounding box center [725, 52] width 46 height 14
click at [719, 66] on button "Preview" at bounding box center [731, 67] width 59 height 15
click at [719, 52] on button "Options" at bounding box center [725, 52] width 46 height 14
click at [719, 64] on button "Preview" at bounding box center [731, 67] width 59 height 15
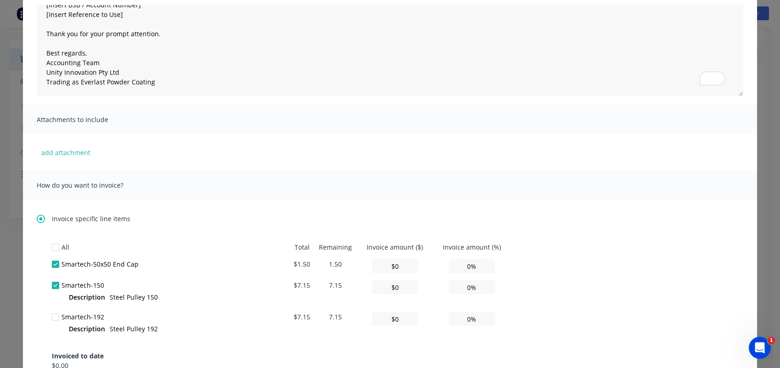
scroll to position [184, 0]
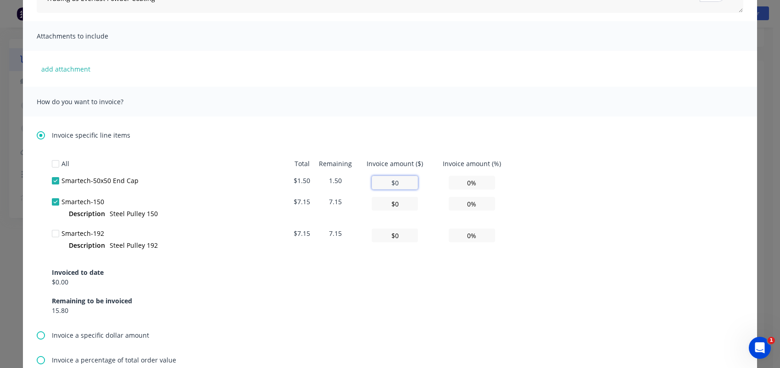
click at [396, 183] on input "$0" at bounding box center [395, 183] width 46 height 14
type input "$1.5"
type input "100.00%"
type input "$1."
type input "66.67%"
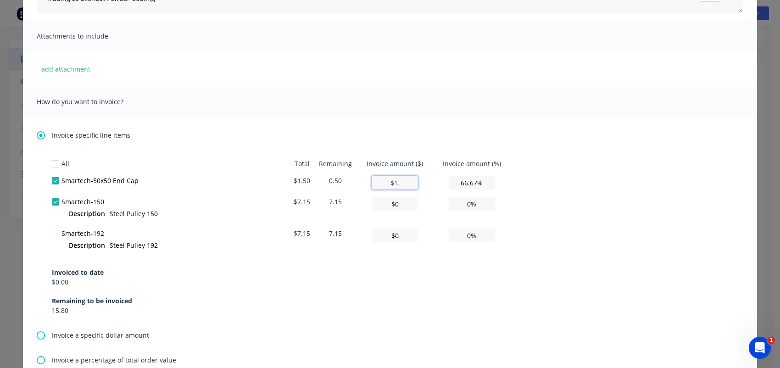
type input "$1.5"
type input "100.00%"
type input "$1.5"
click at [400, 206] on input "$0" at bounding box center [395, 204] width 46 height 14
type input "$7.15"
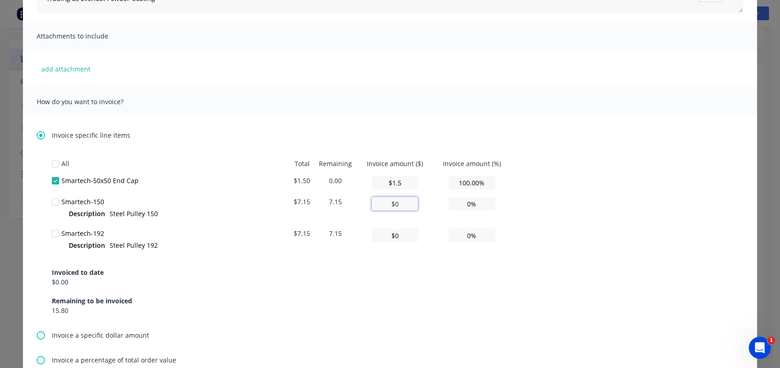
type input "100.00%"
type input "$7."
type input "97.90%"
type input "$7.15"
type input "100.00%"
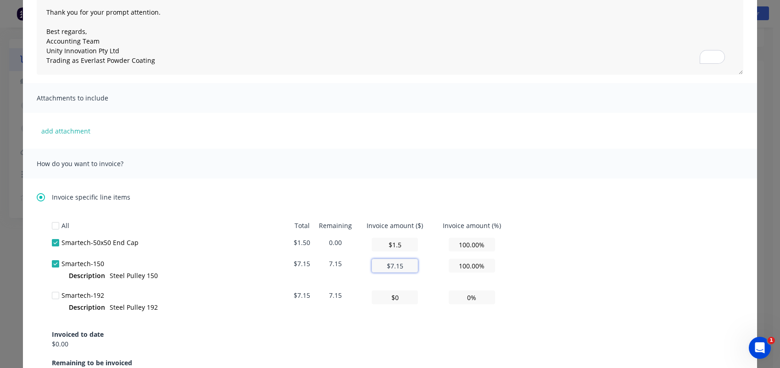
scroll to position [0, 0]
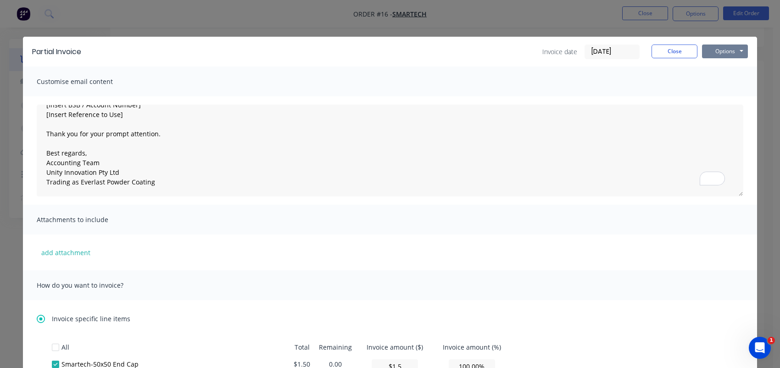
type input "$7.15"
click at [727, 51] on button "Options" at bounding box center [725, 52] width 46 height 14
click at [725, 65] on button "Preview" at bounding box center [731, 67] width 59 height 15
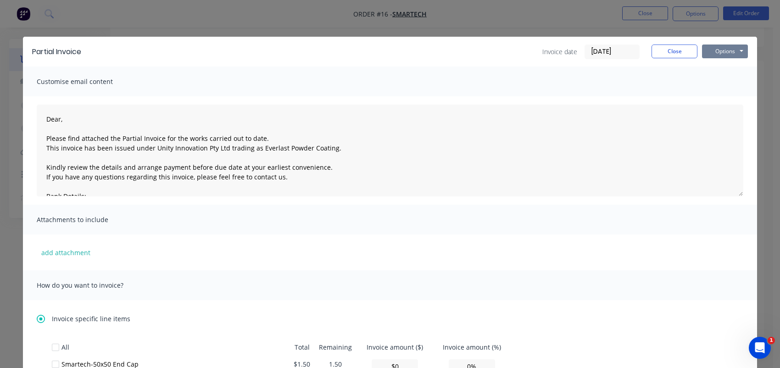
click at [723, 50] on button "Options" at bounding box center [725, 52] width 46 height 14
click at [722, 63] on button "Preview" at bounding box center [731, 67] width 59 height 15
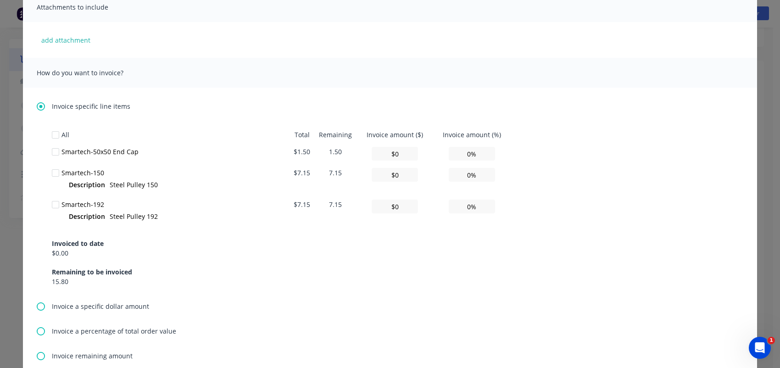
scroll to position [229, 0]
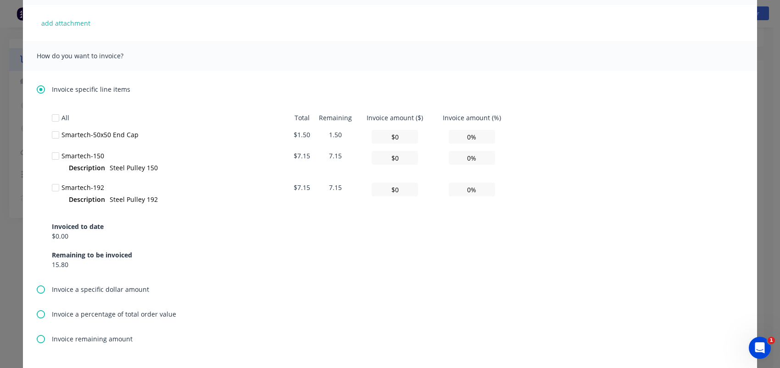
click at [53, 137] on div at bounding box center [55, 135] width 18 height 18
click at [55, 153] on div at bounding box center [55, 156] width 18 height 18
click at [470, 136] on input "0%" at bounding box center [472, 137] width 46 height 14
drag, startPoint x: 450, startPoint y: 138, endPoint x: 427, endPoint y: 138, distance: 22.9
click at [427, 138] on tr "Smartech-50x50 End Cap $1.50 1.50 $0 0%" at bounding box center [281, 136] width 459 height 21
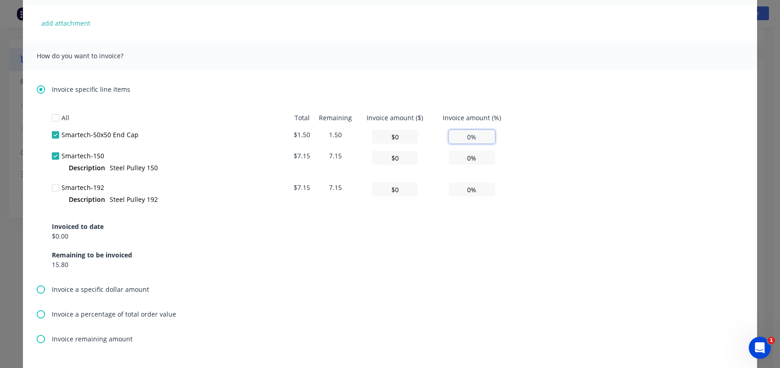
type input "$0.01"
type input "1%"
type input "$0.15"
type input "10%"
type input "$1.50"
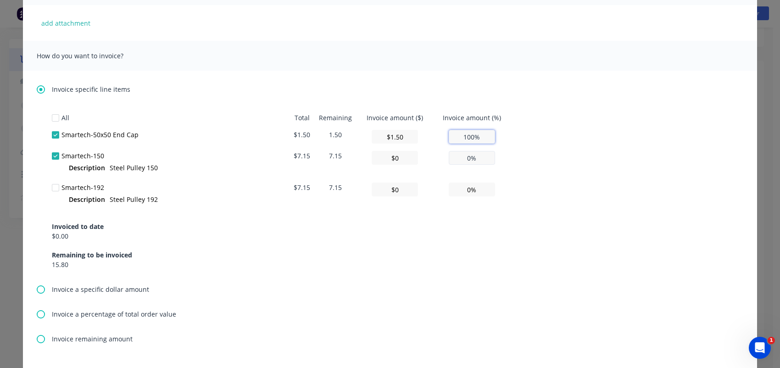
type input "100%"
click at [468, 154] on input "0%" at bounding box center [472, 158] width 46 height 14
drag, startPoint x: 473, startPoint y: 157, endPoint x: 453, endPoint y: 158, distance: 19.8
click at [457, 158] on input "0%" at bounding box center [472, 158] width 46 height 14
type input "$0.07"
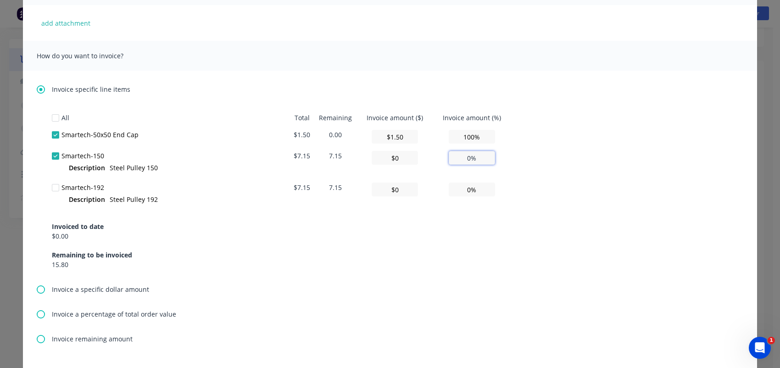
type input "1%"
type input "$0.72"
type input "10%"
type input "$7.15"
type input "100%"
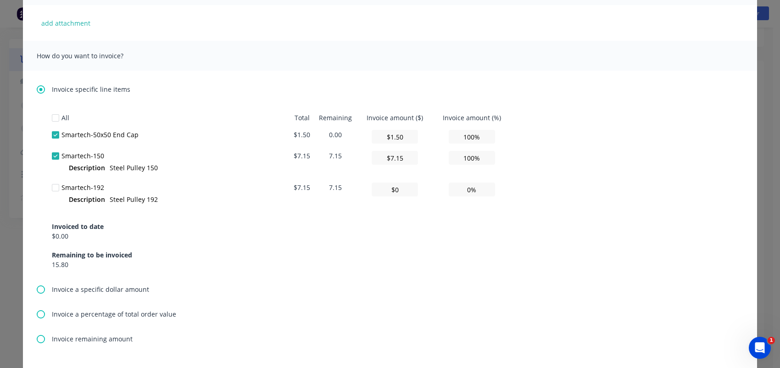
click at [574, 141] on div "All Total Remaining Invoice amount ($) Invoice amount (%) Smartech-50x50 End Ca…" at bounding box center [390, 189] width 676 height 160
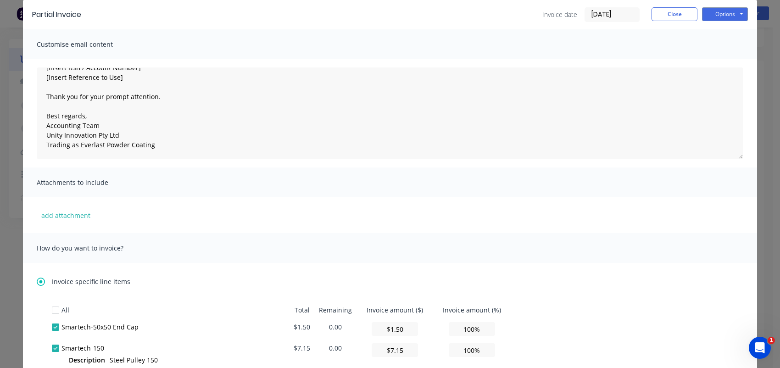
scroll to position [0, 0]
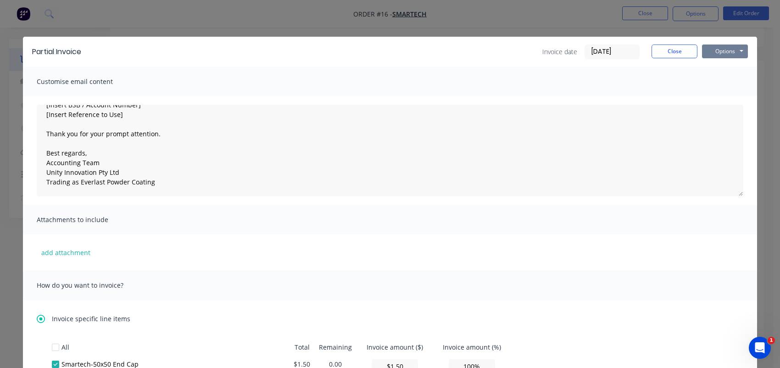
click at [706, 55] on button "Options" at bounding box center [725, 52] width 46 height 14
click at [709, 67] on button "Preview" at bounding box center [731, 67] width 59 height 15
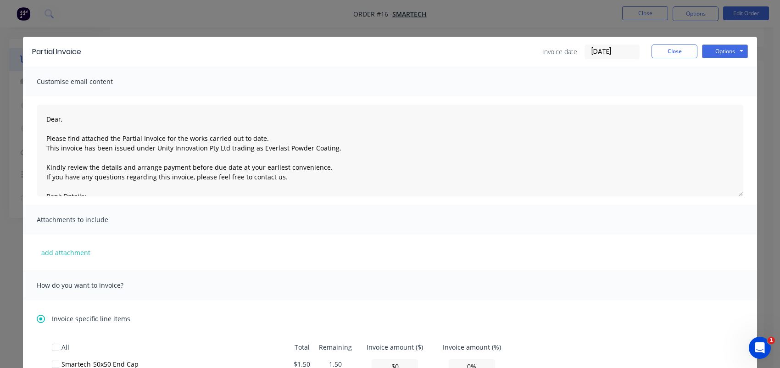
click at [764, 33] on div "Partial Invoice Invoice date [DATE] Close Options Preview Print Email Customise…" at bounding box center [390, 184] width 780 height 368
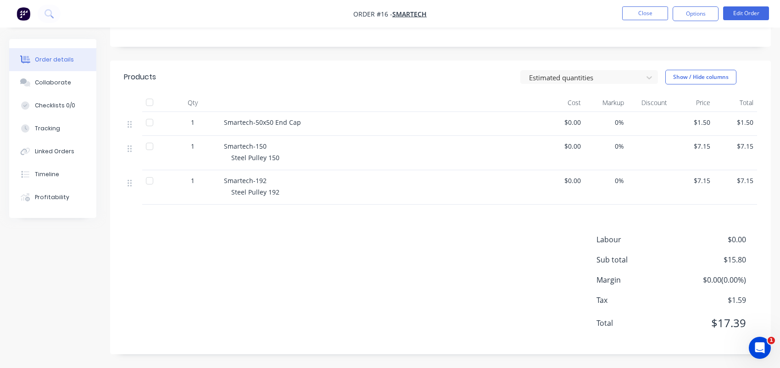
click at [41, 63] on div "Order details" at bounding box center [54, 60] width 39 height 8
click at [415, 12] on span "Smartech" at bounding box center [409, 14] width 34 height 9
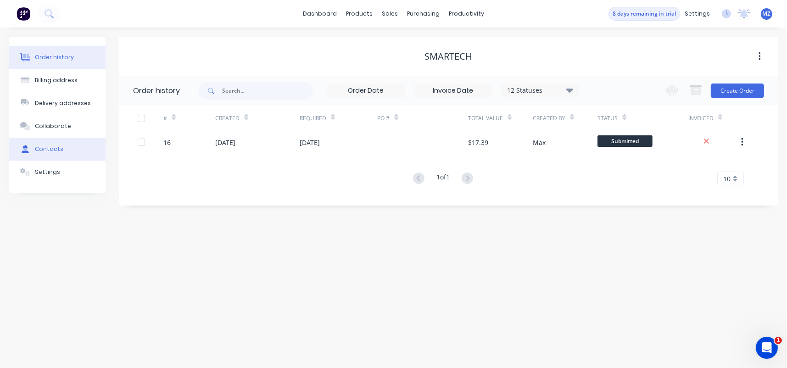
click at [50, 145] on div "Contacts" at bounding box center [49, 149] width 28 height 8
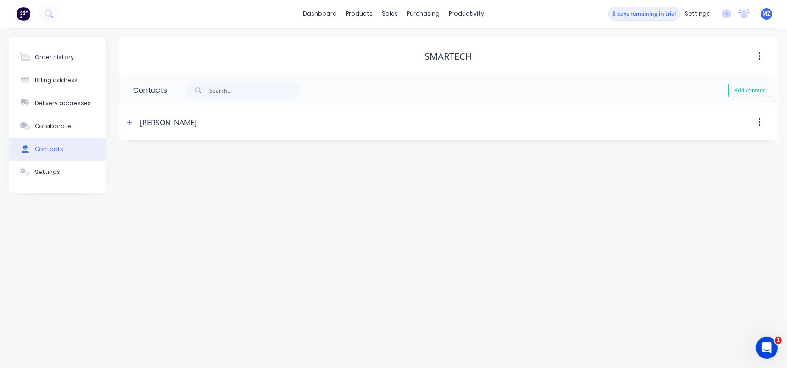
click at [158, 123] on div "[PERSON_NAME]" at bounding box center [168, 122] width 57 height 11
click at [134, 121] on button "button" at bounding box center [129, 122] width 11 height 11
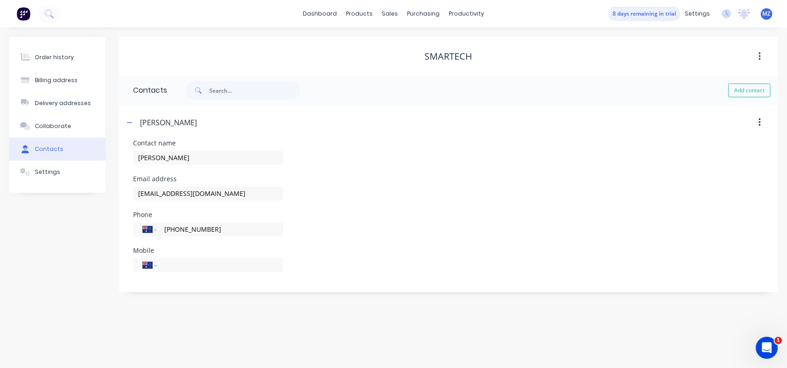
click at [26, 13] on img at bounding box center [24, 14] width 14 height 14
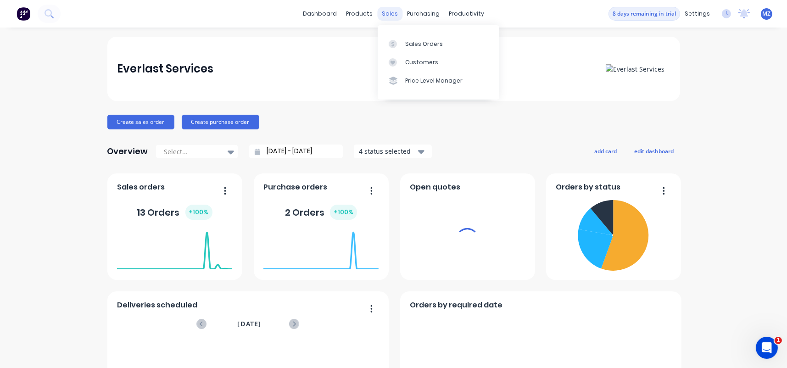
click at [387, 10] on div "sales" at bounding box center [389, 14] width 25 height 14
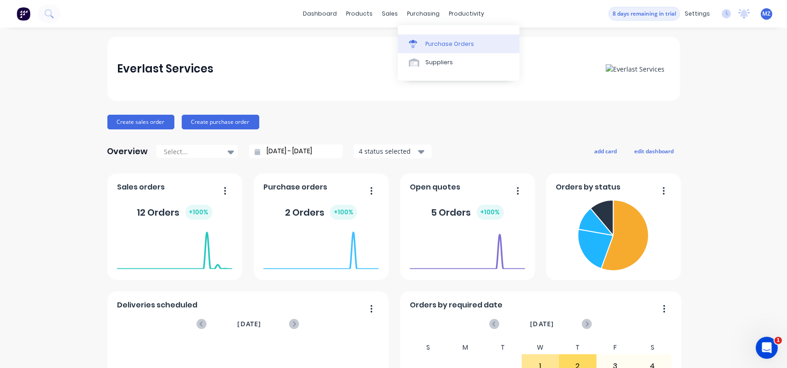
click at [424, 41] on link "Purchase Orders" at bounding box center [459, 43] width 122 height 18
